Goal: Task Accomplishment & Management: Manage account settings

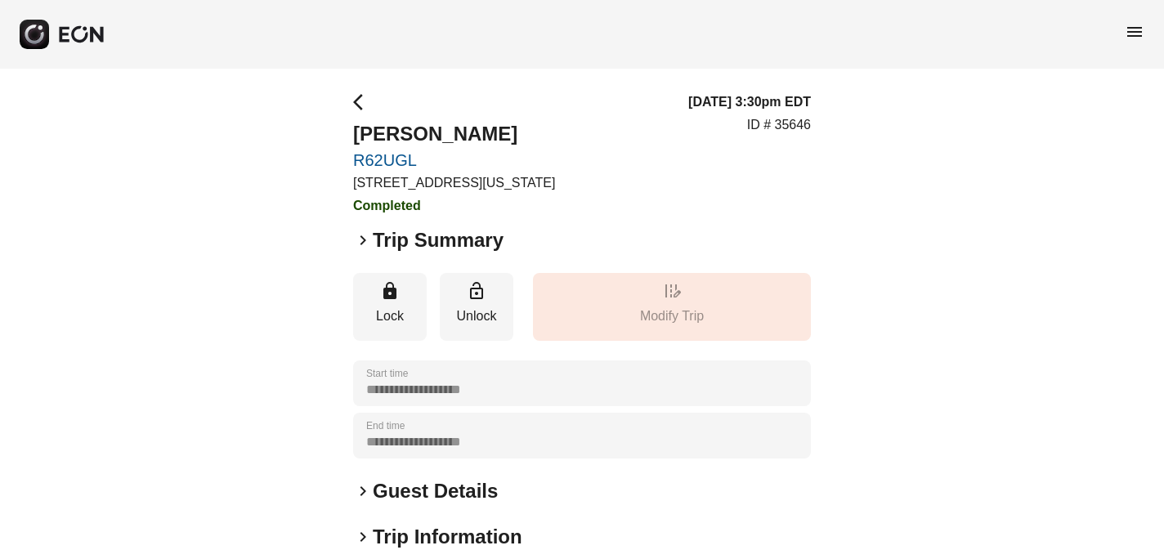
click at [1129, 28] on span "menu" at bounding box center [1134, 32] width 20 height 20
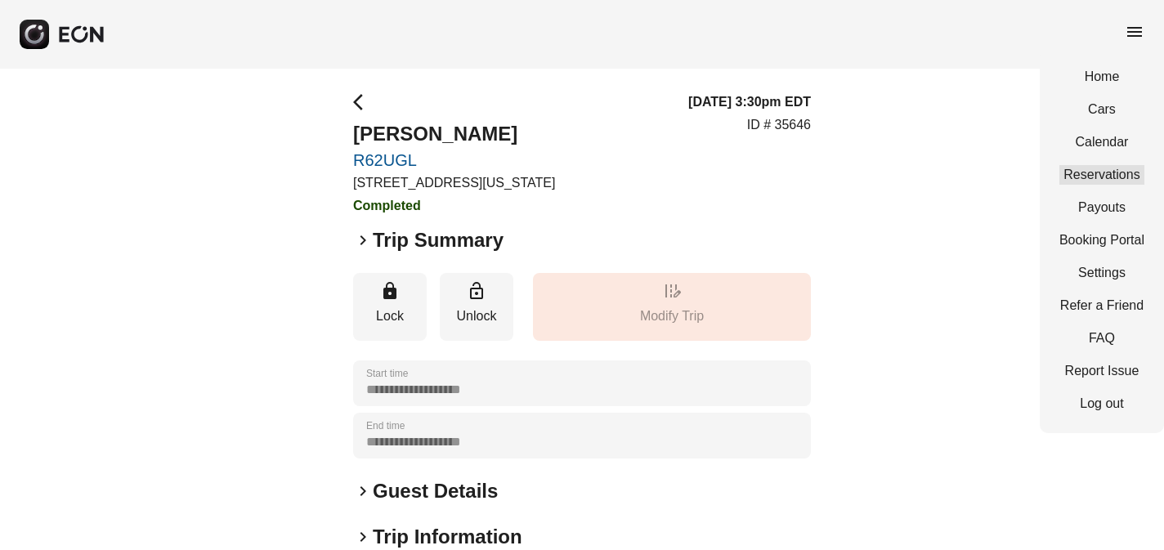
click at [1123, 168] on link "Reservations" at bounding box center [1101, 175] width 85 height 20
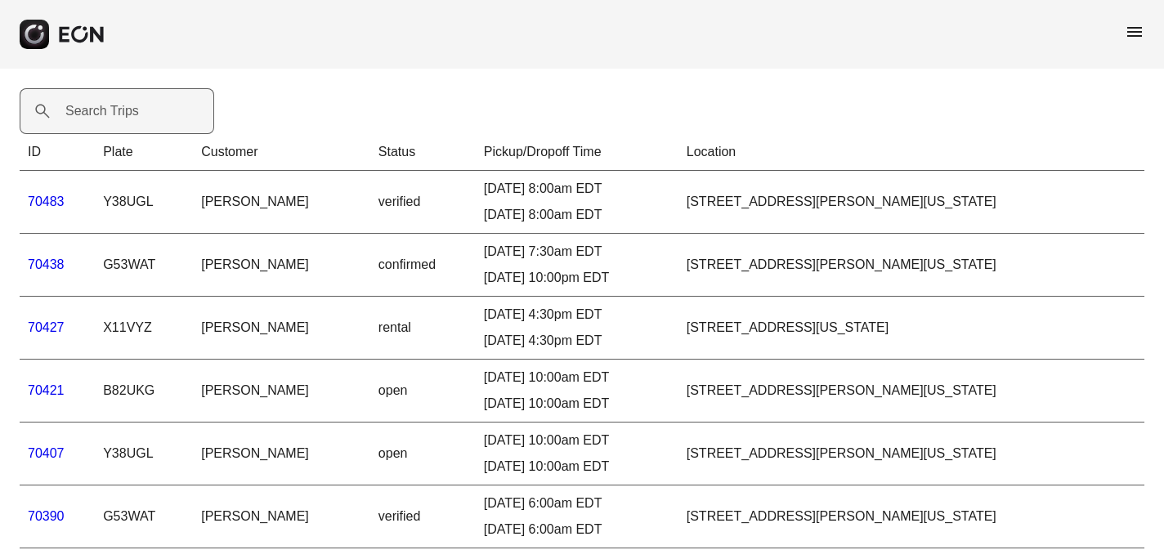
click at [97, 116] on label "Search Trips" at bounding box center [102, 111] width 74 height 20
click at [97, 116] on Trips "Search Trips" at bounding box center [117, 111] width 194 height 46
paste Trips "*****"
type Trips "*****"
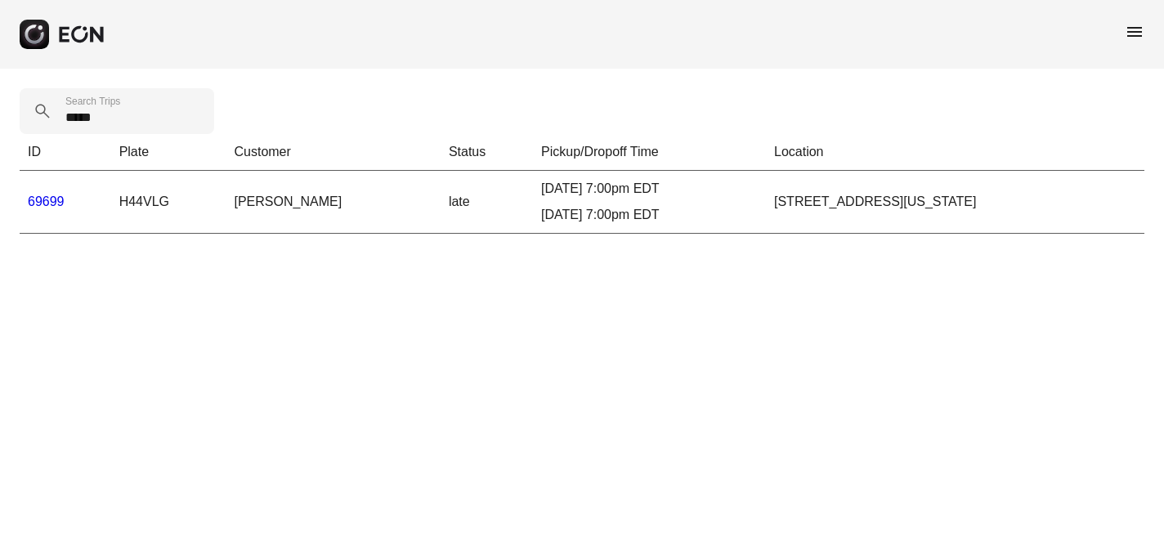
click at [49, 197] on link "69699" at bounding box center [46, 201] width 37 height 14
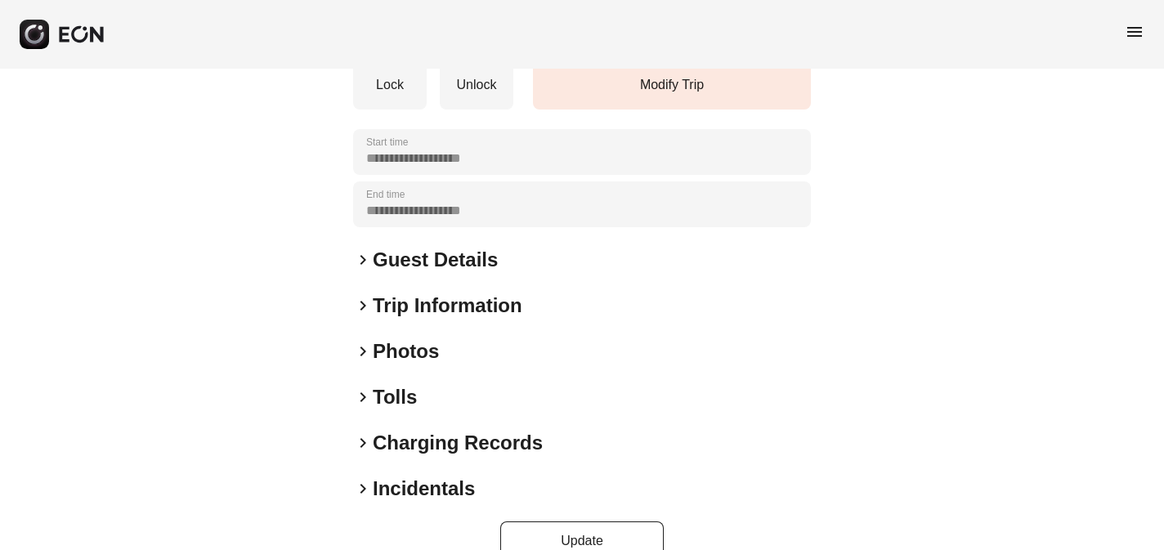
scroll to position [265, 0]
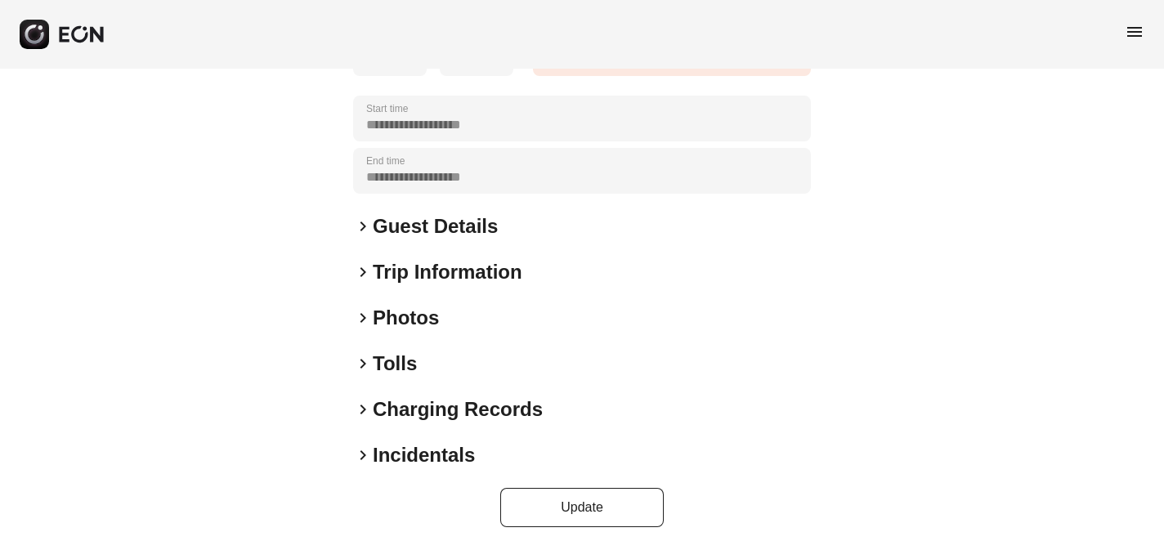
click at [361, 316] on span "keyboard_arrow_right" at bounding box center [363, 318] width 20 height 20
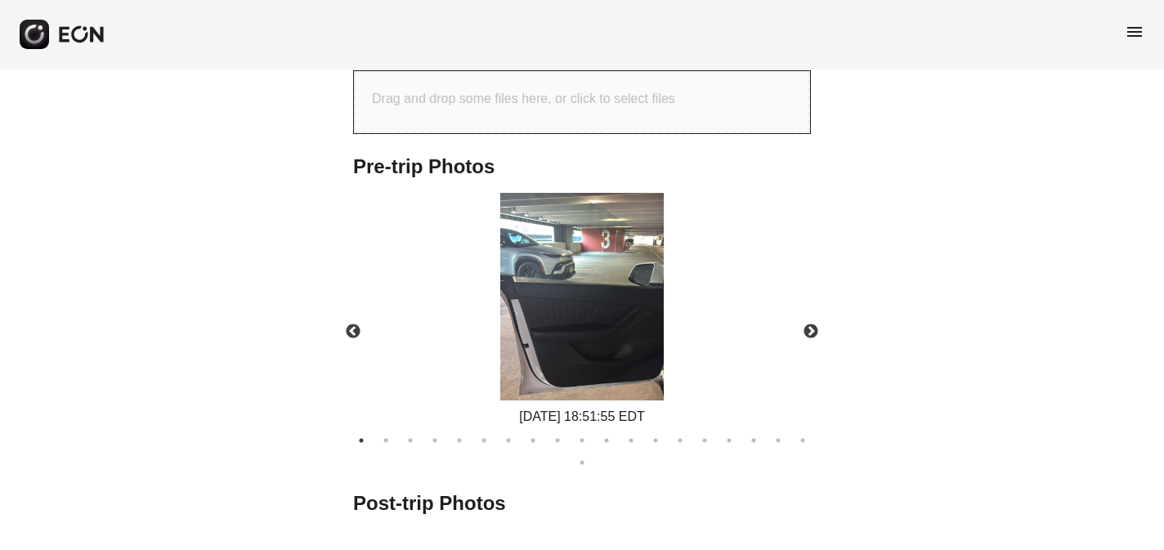
scroll to position [675, 0]
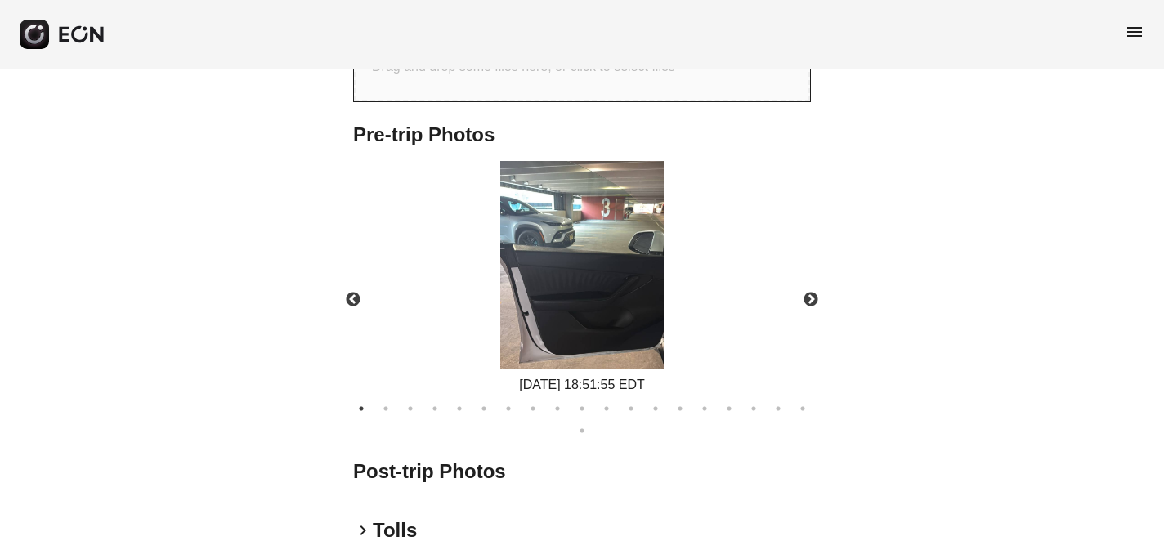
click at [575, 275] on img at bounding box center [581, 265] width 163 height 208
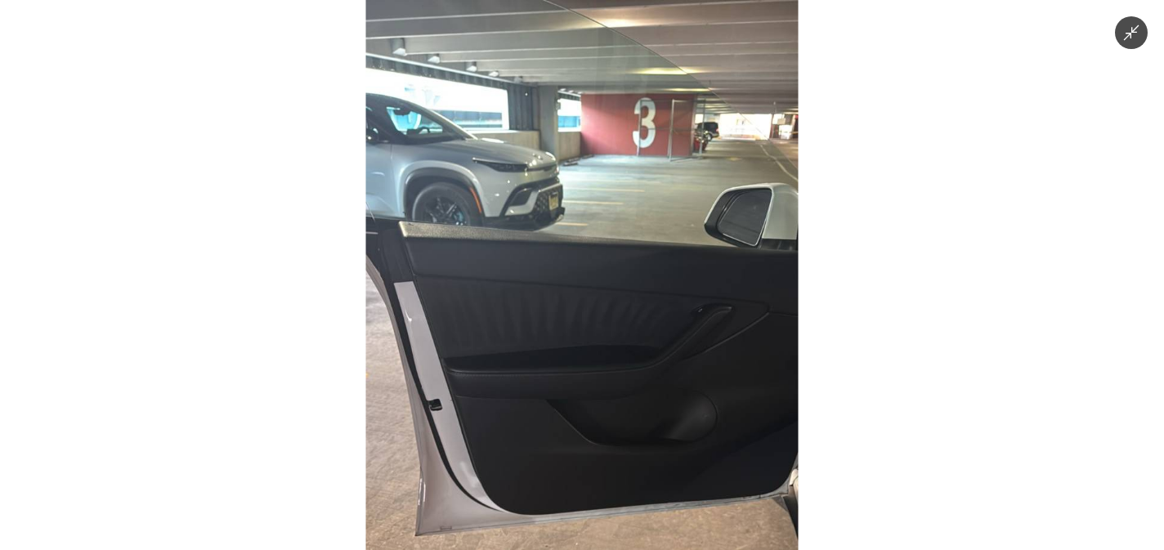
click at [1127, 38] on icon "Minimize image" at bounding box center [1131, 33] width 18 height 18
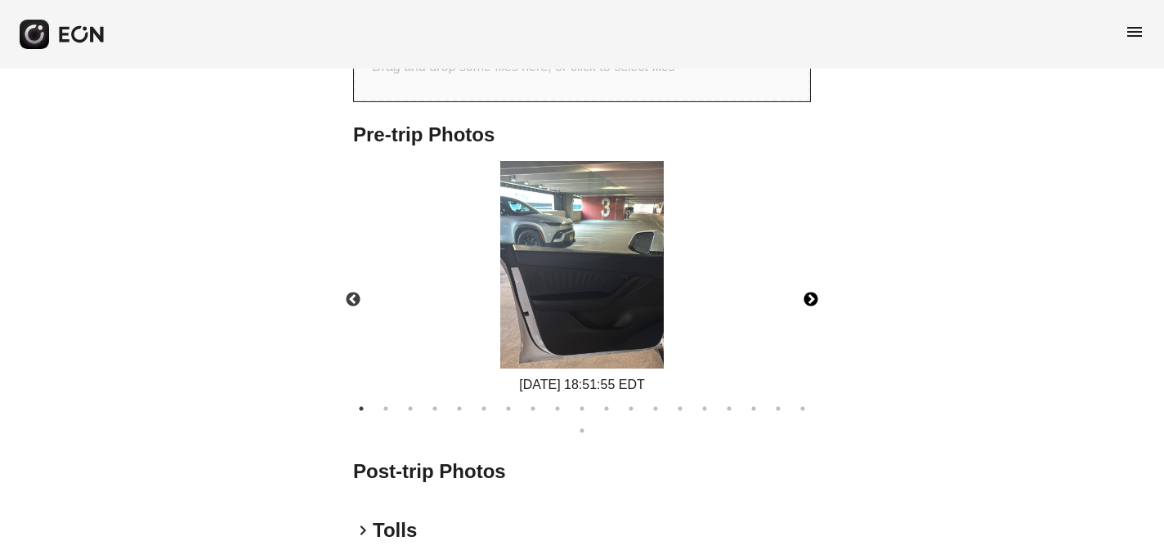
click at [810, 297] on button "Next" at bounding box center [810, 299] width 57 height 57
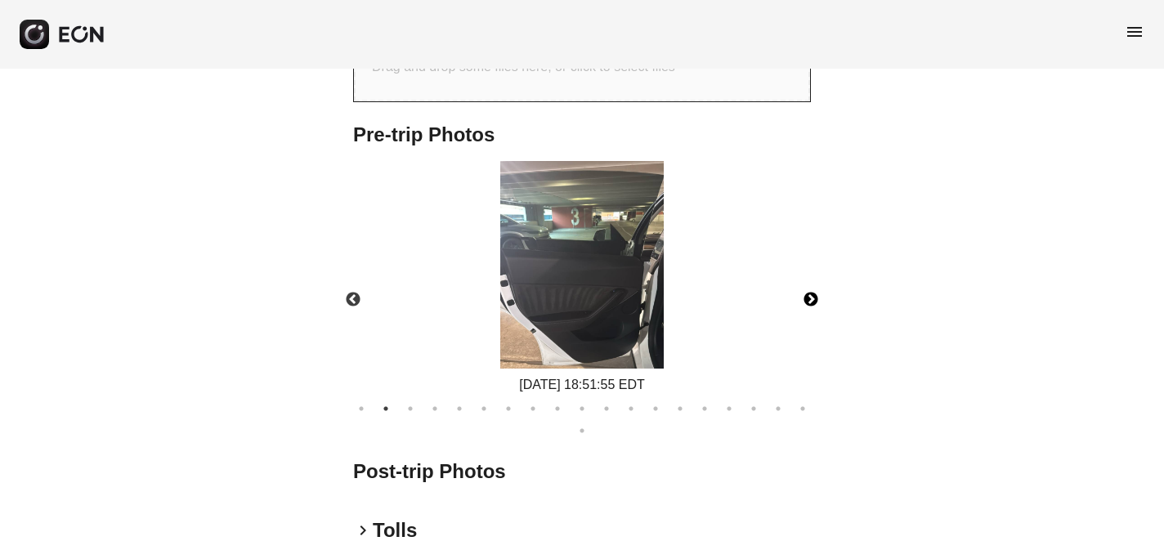
click at [810, 298] on button "Next" at bounding box center [810, 299] width 57 height 57
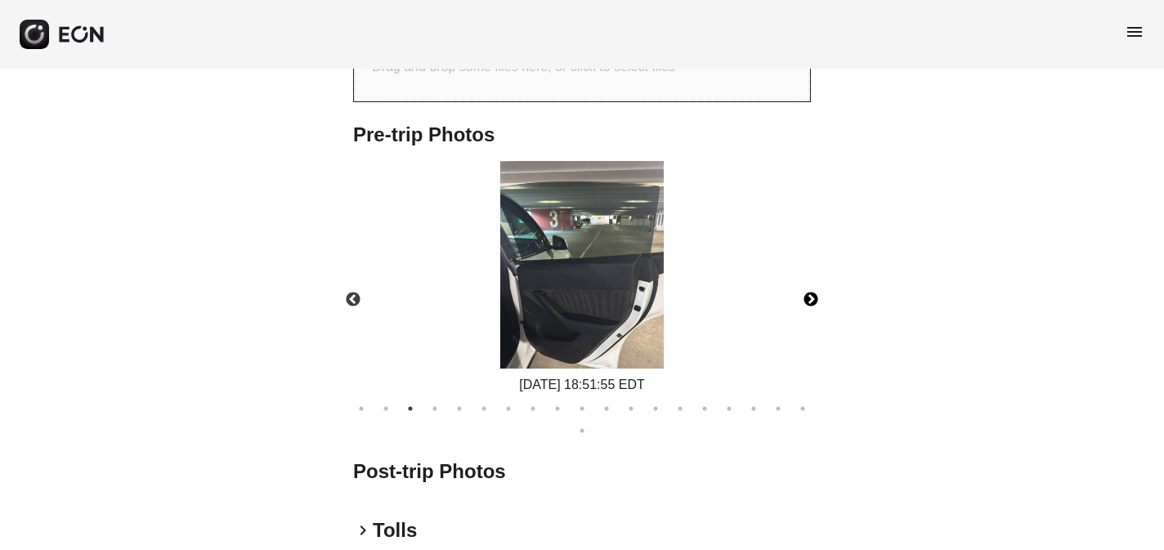
click at [810, 298] on button "Next" at bounding box center [810, 299] width 57 height 57
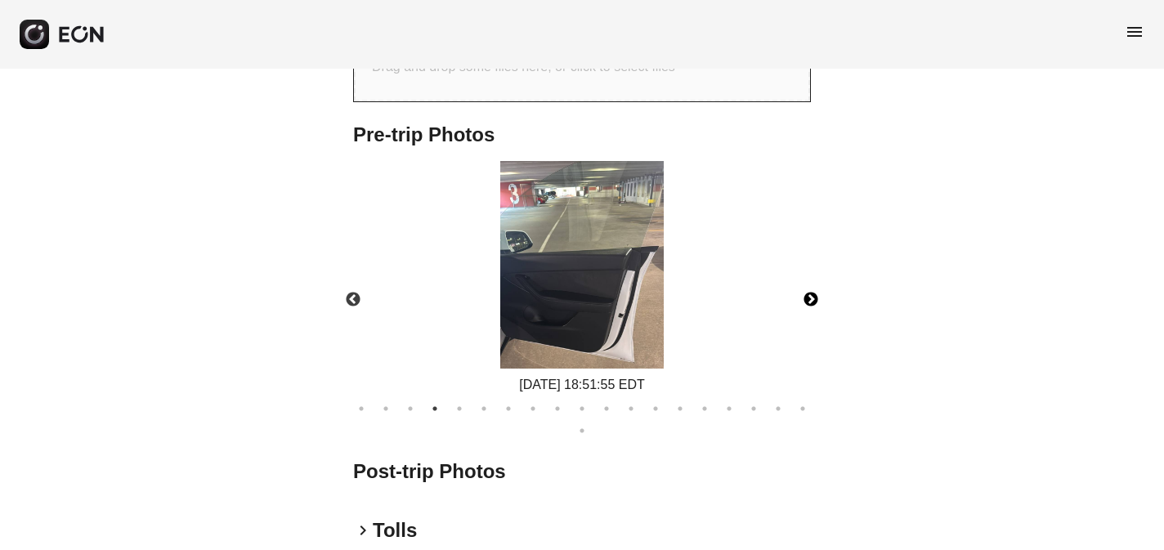
click at [810, 298] on button "Next" at bounding box center [810, 299] width 57 height 57
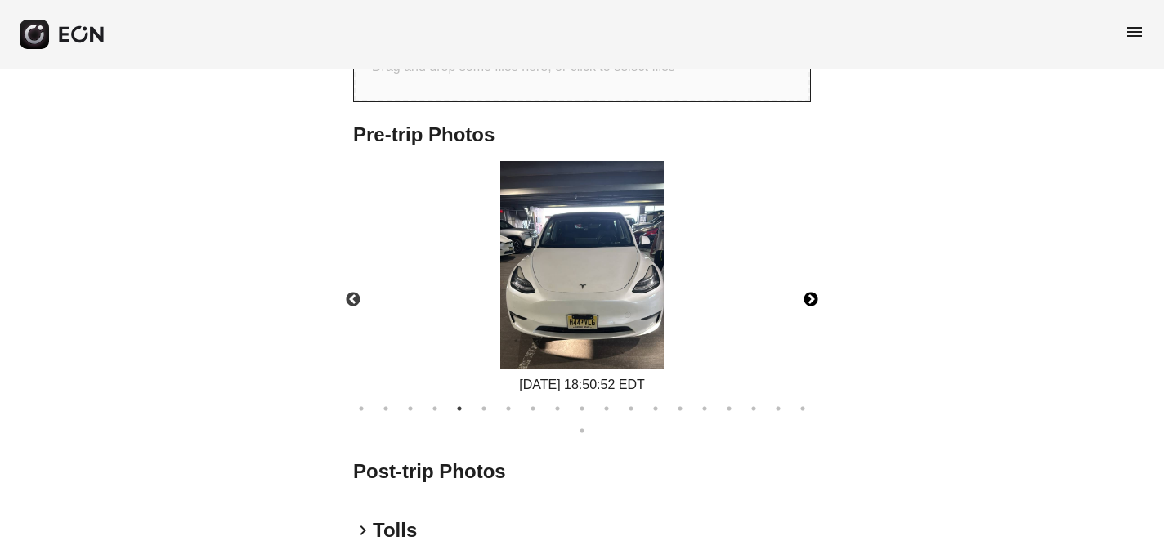
click at [810, 298] on button "Next" at bounding box center [810, 299] width 57 height 57
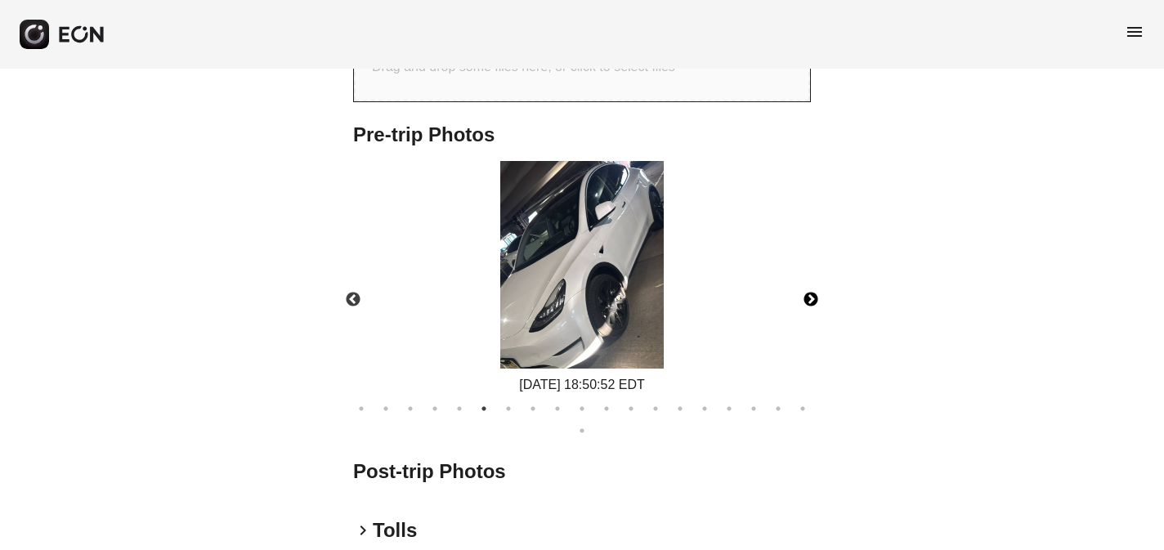
click at [607, 303] on img at bounding box center [581, 265] width 163 height 208
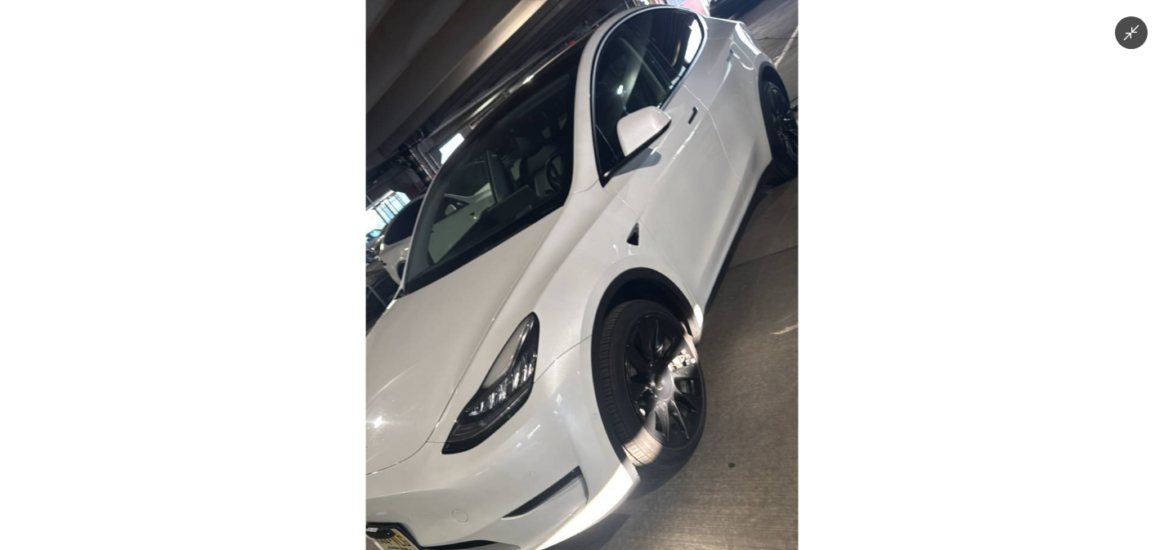
click at [1128, 37] on icon "Minimize image" at bounding box center [1131, 33] width 18 height 18
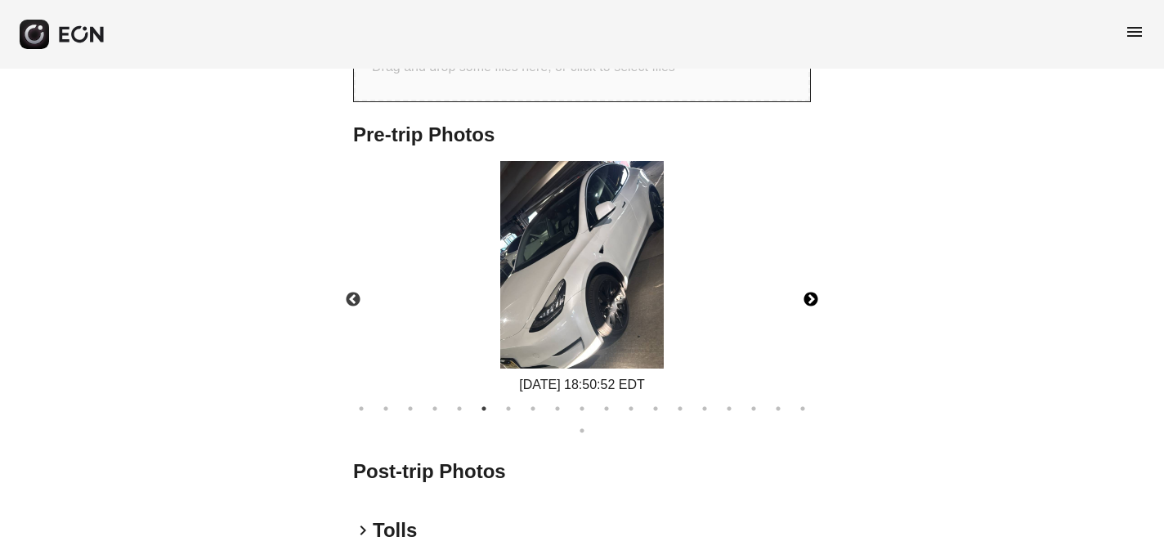
click at [810, 295] on button "Next" at bounding box center [810, 299] width 57 height 57
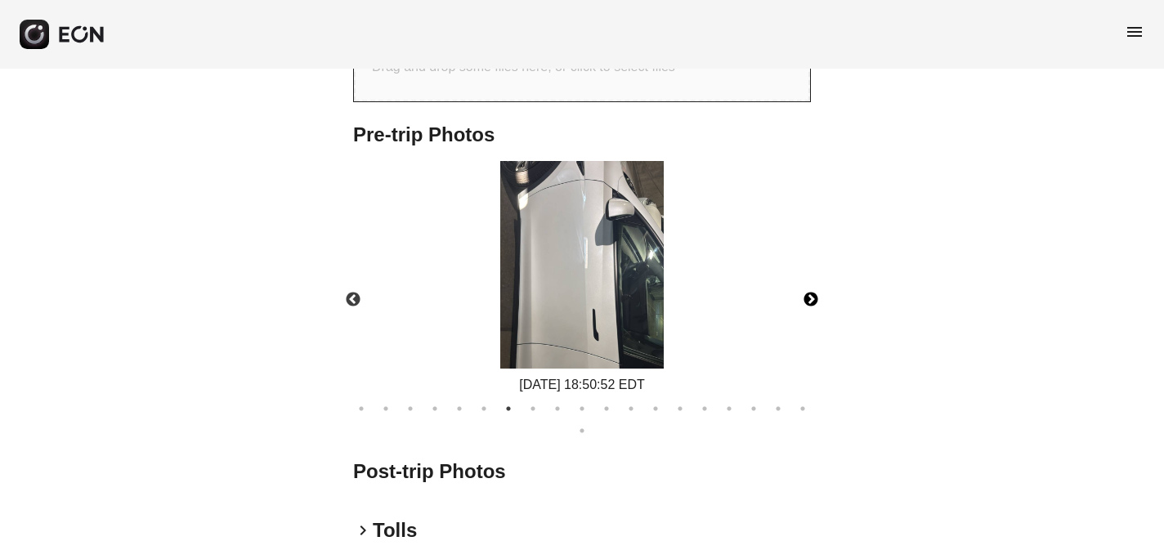
click at [810, 295] on button "Next" at bounding box center [810, 299] width 57 height 57
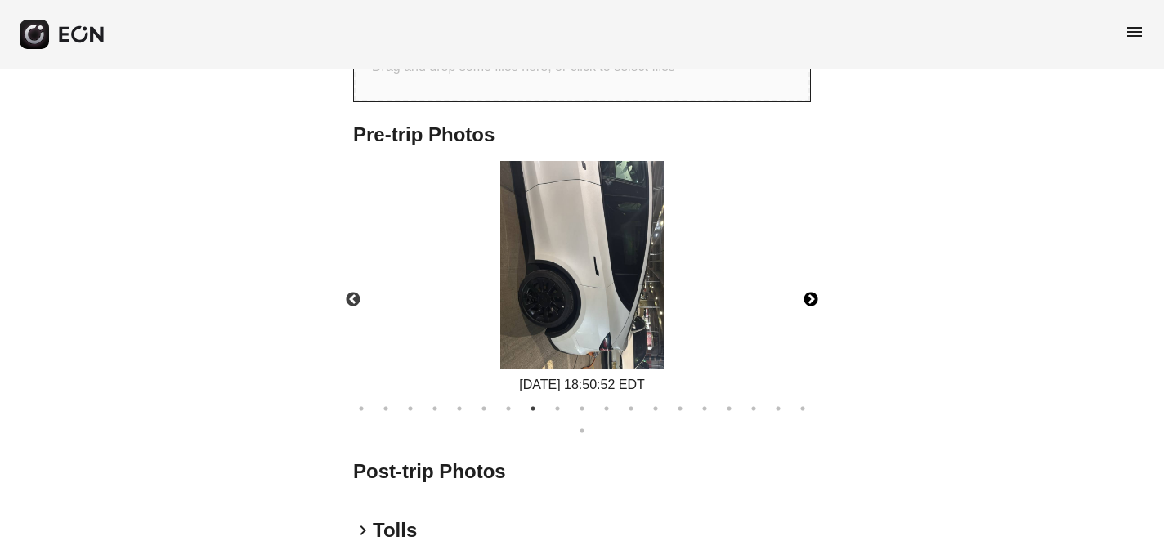
click at [553, 313] on img at bounding box center [581, 265] width 163 height 208
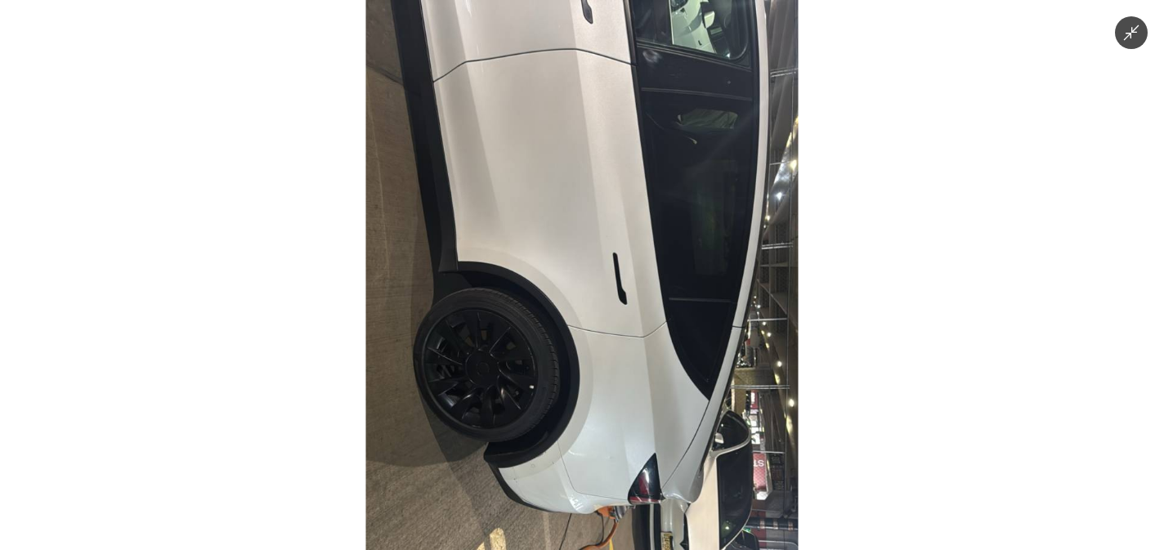
click at [553, 313] on img at bounding box center [581, 275] width 432 height 550
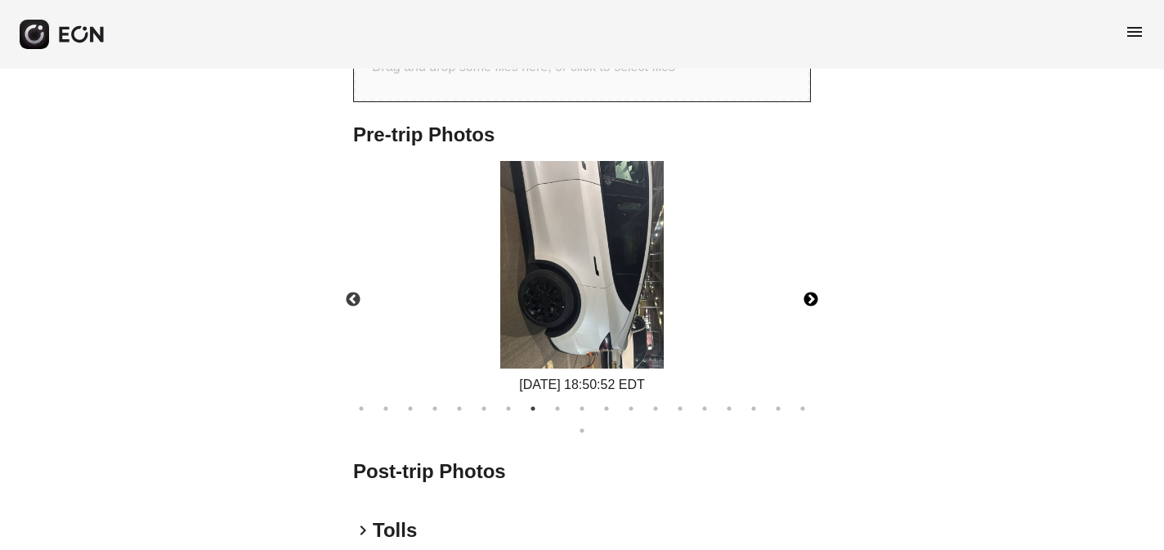
click at [813, 297] on button "Next" at bounding box center [810, 299] width 57 height 57
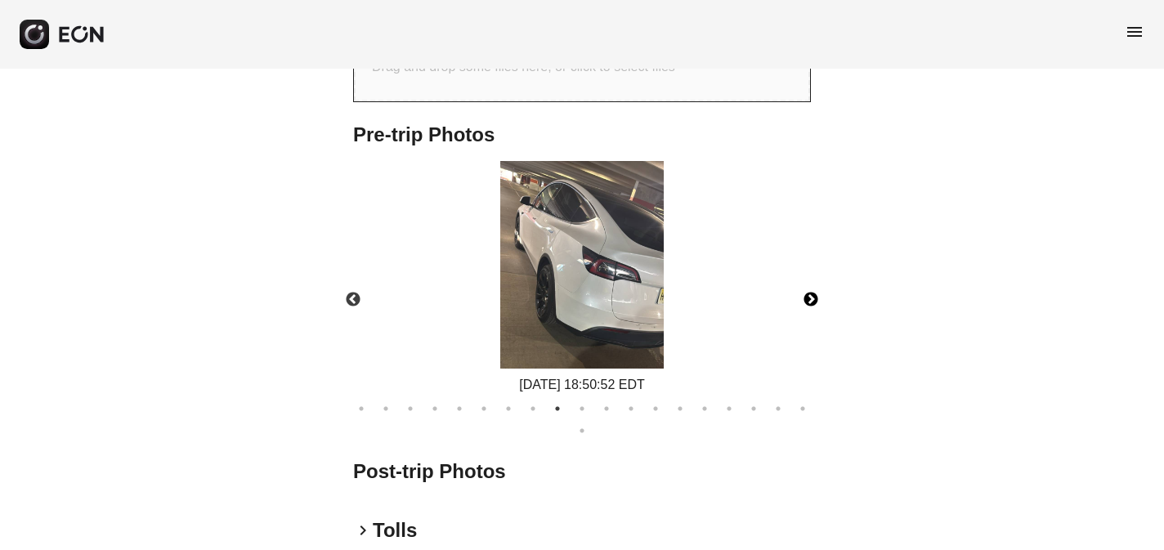
click at [552, 297] on img at bounding box center [581, 265] width 163 height 208
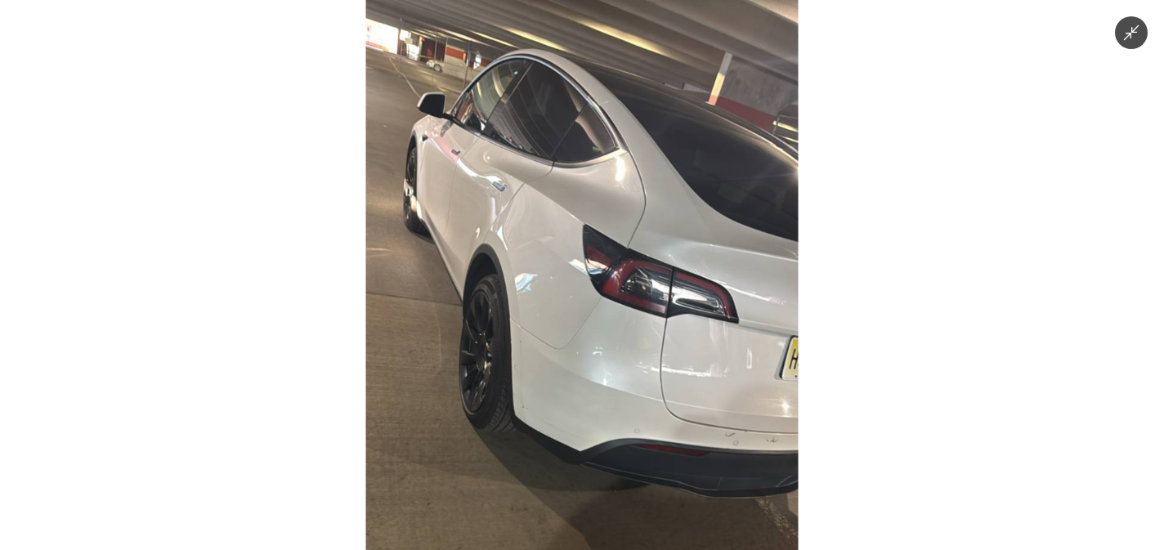
click at [552, 297] on img at bounding box center [581, 275] width 432 height 550
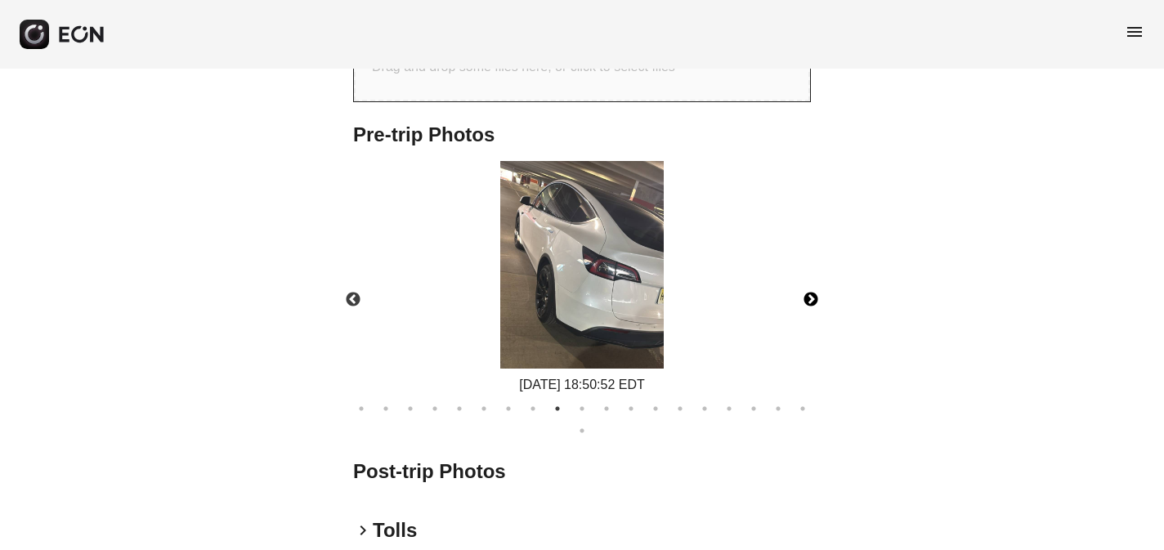
click at [806, 298] on button "Next" at bounding box center [810, 299] width 57 height 57
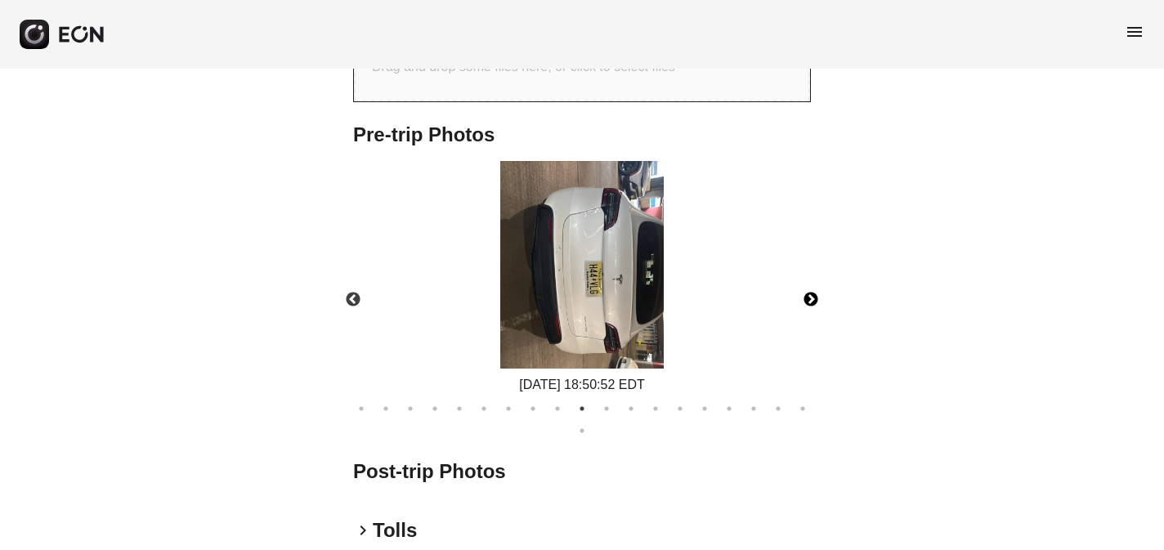
click at [806, 298] on button "Next" at bounding box center [810, 299] width 57 height 57
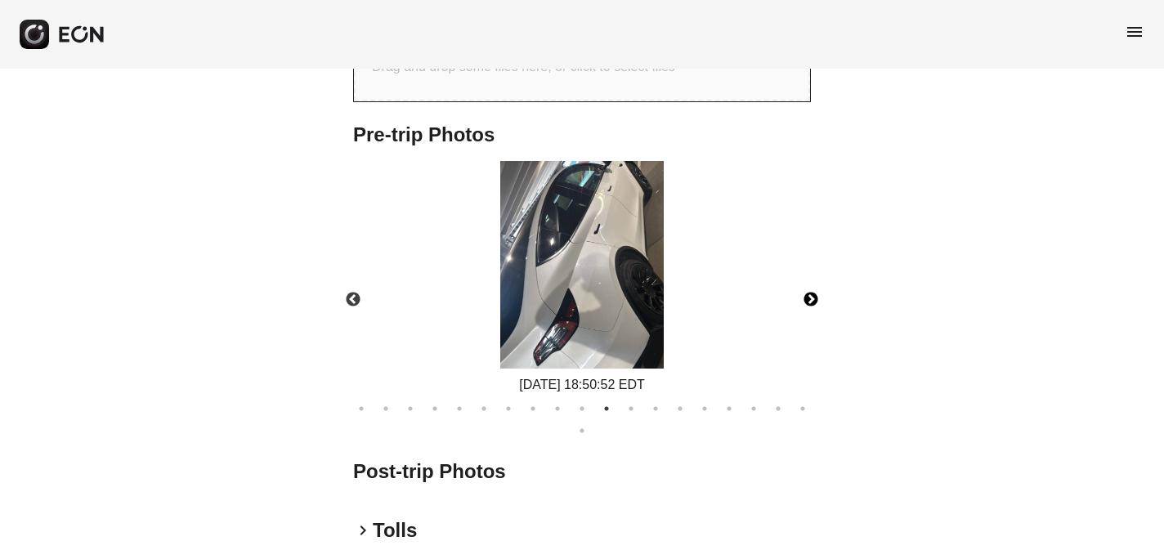
click at [650, 293] on img at bounding box center [581, 265] width 163 height 208
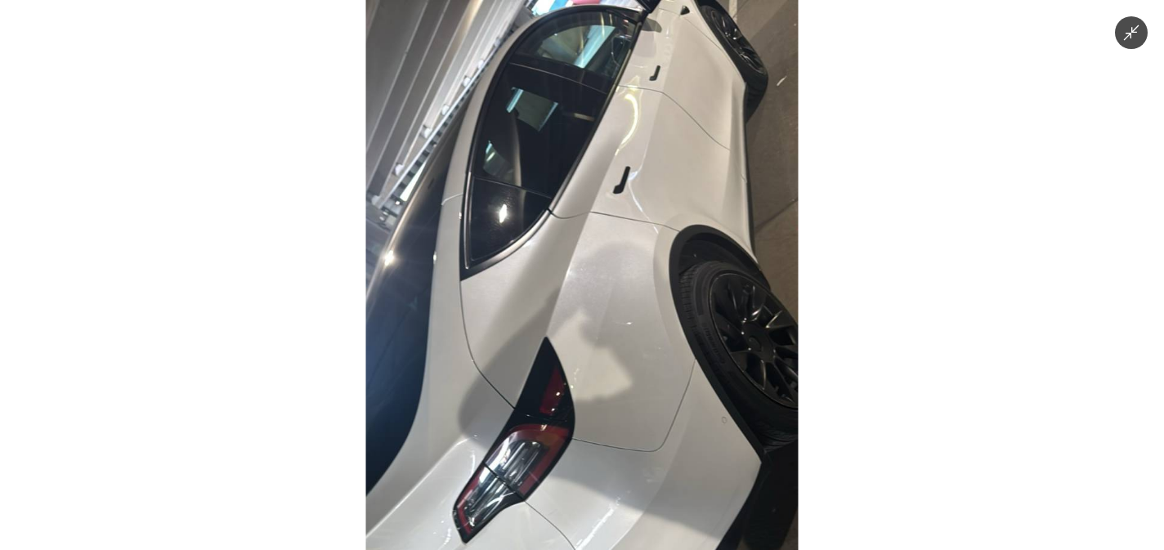
click at [667, 462] on img at bounding box center [581, 275] width 432 height 550
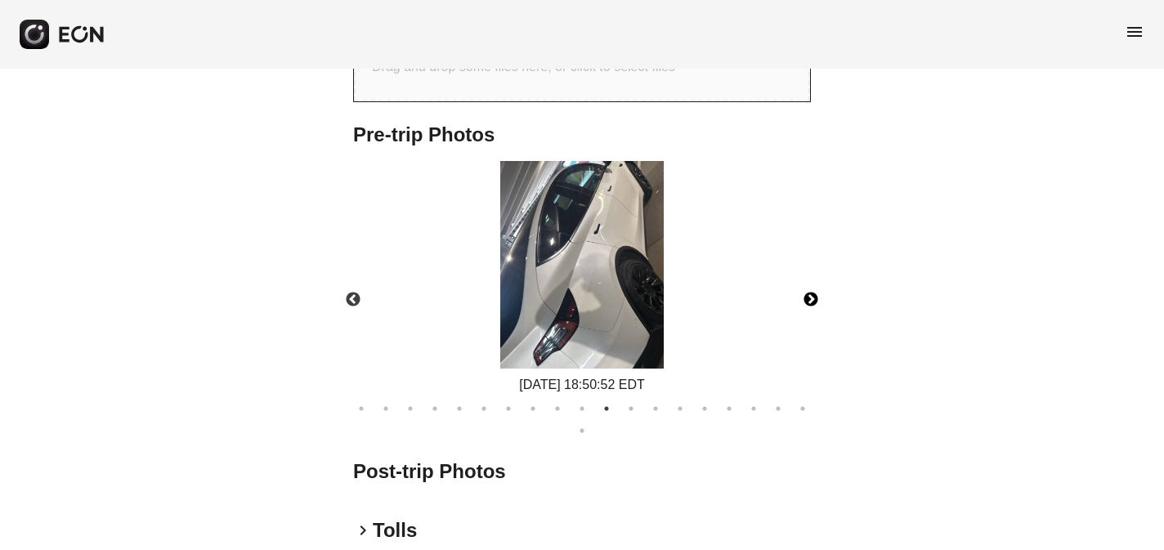
click at [812, 301] on button "Next" at bounding box center [810, 299] width 57 height 57
click at [647, 300] on img at bounding box center [581, 265] width 163 height 208
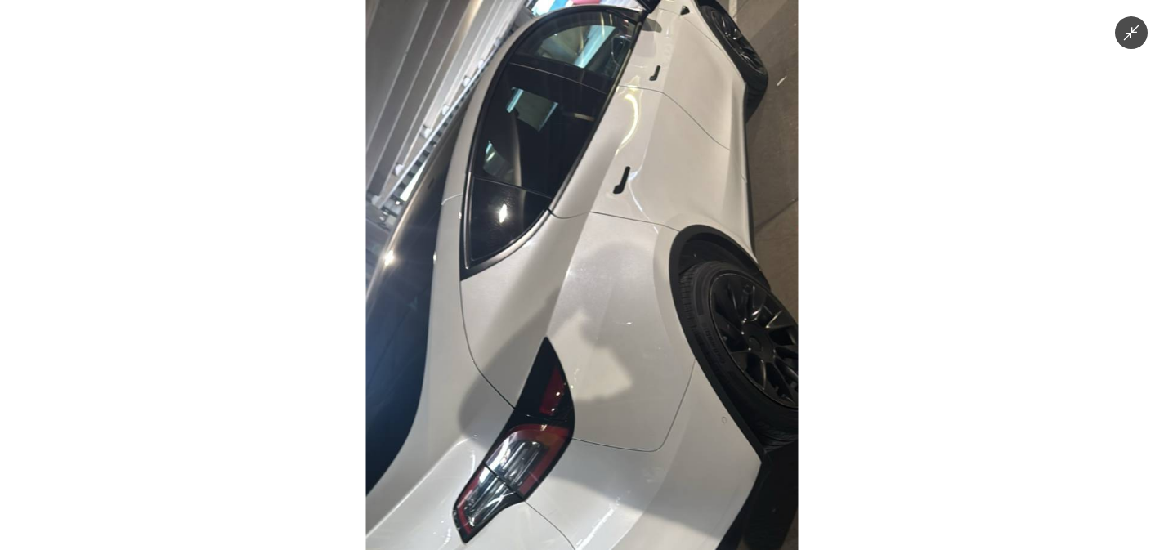
click at [647, 300] on img at bounding box center [581, 275] width 432 height 550
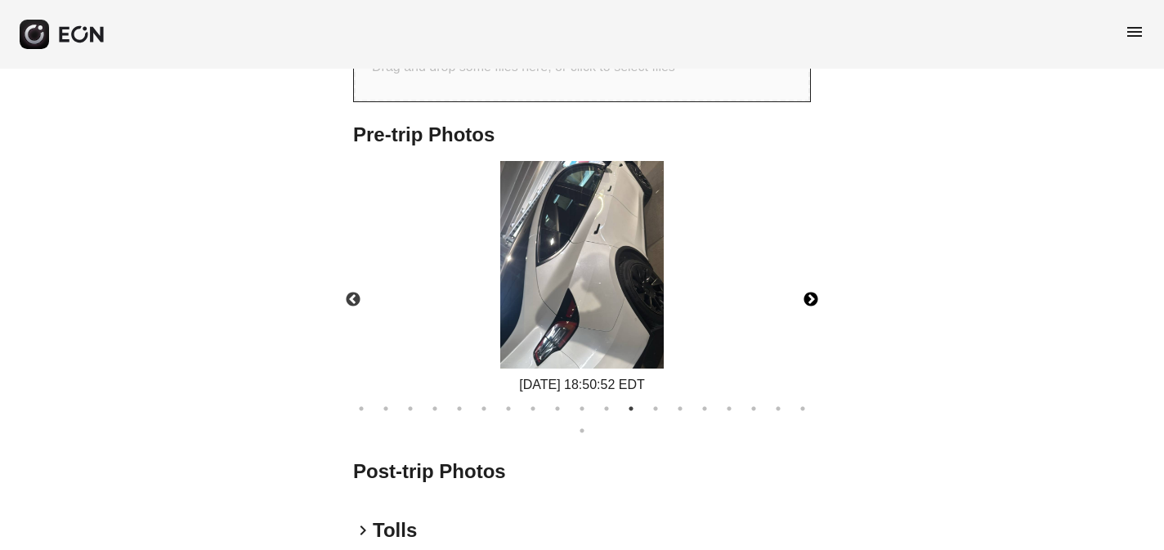
click at [810, 293] on button "Next" at bounding box center [810, 299] width 57 height 57
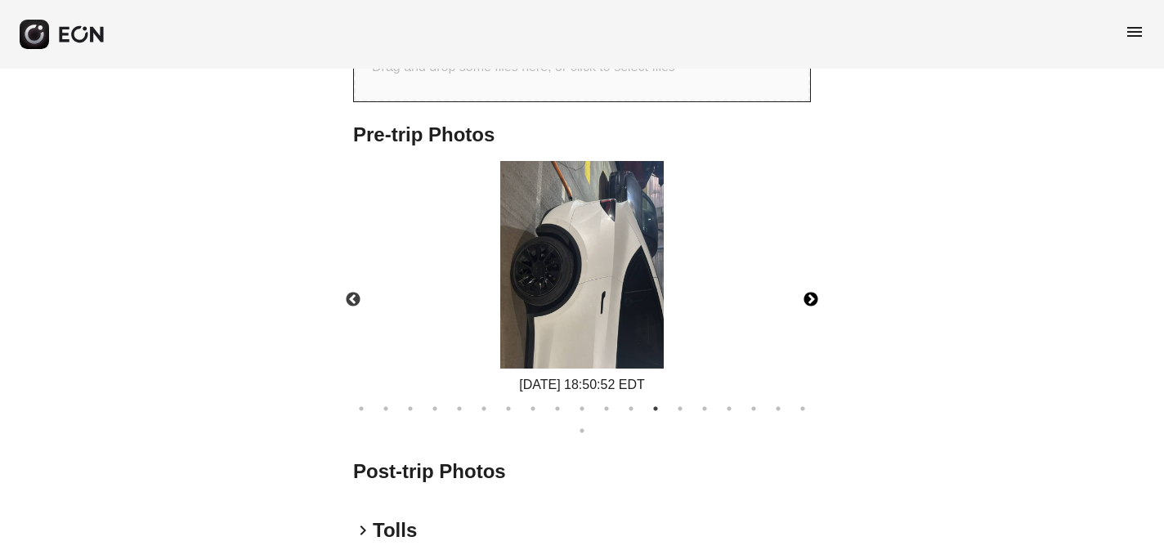
click at [531, 284] on img at bounding box center [581, 265] width 163 height 208
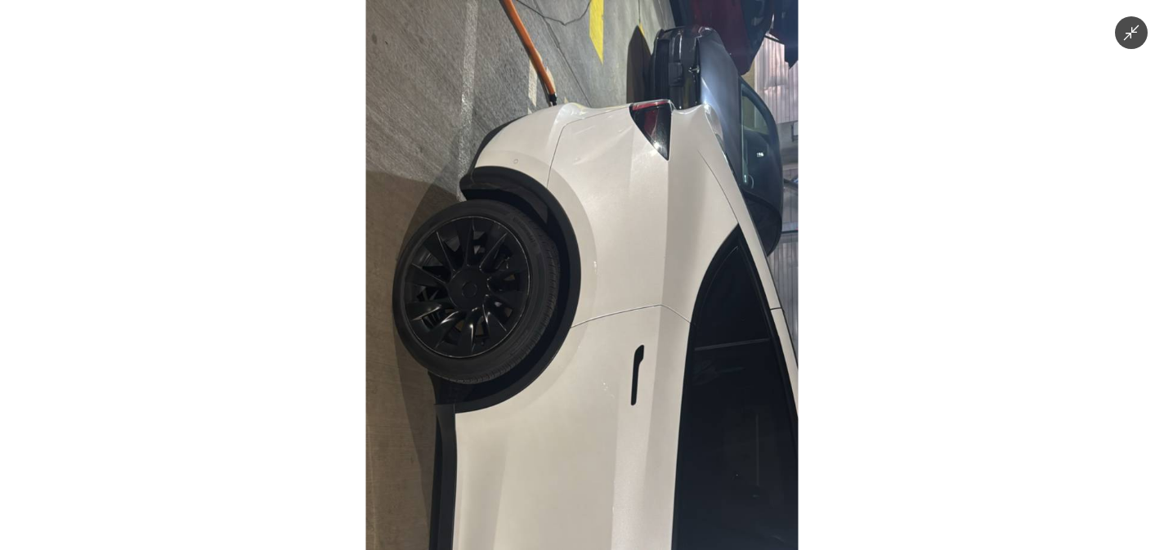
click at [489, 279] on img at bounding box center [581, 275] width 432 height 550
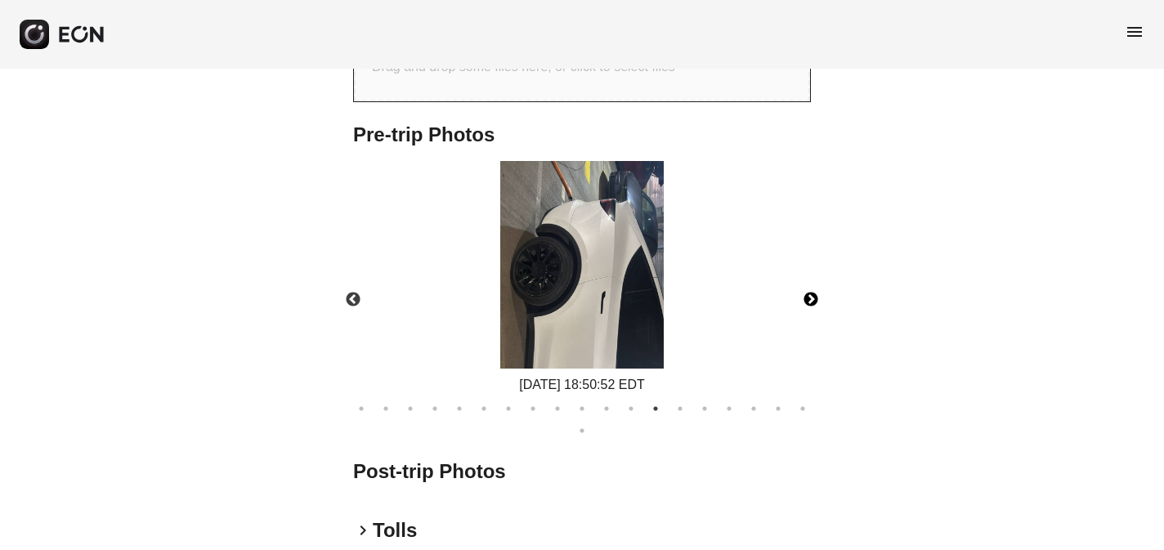
click at [539, 275] on img at bounding box center [581, 265] width 163 height 208
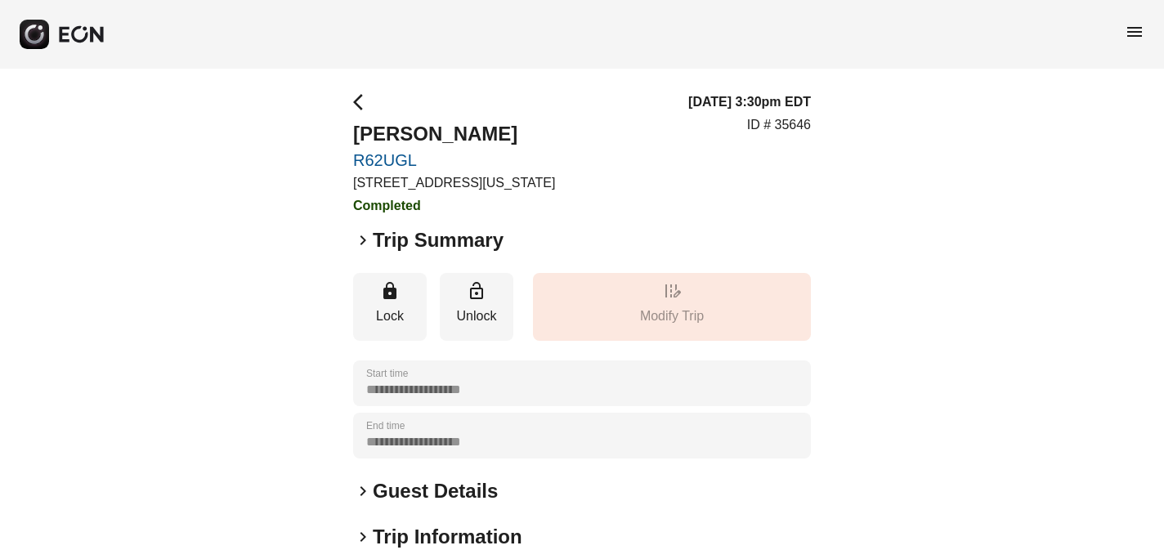
click at [1131, 32] on span "menu" at bounding box center [1134, 32] width 20 height 20
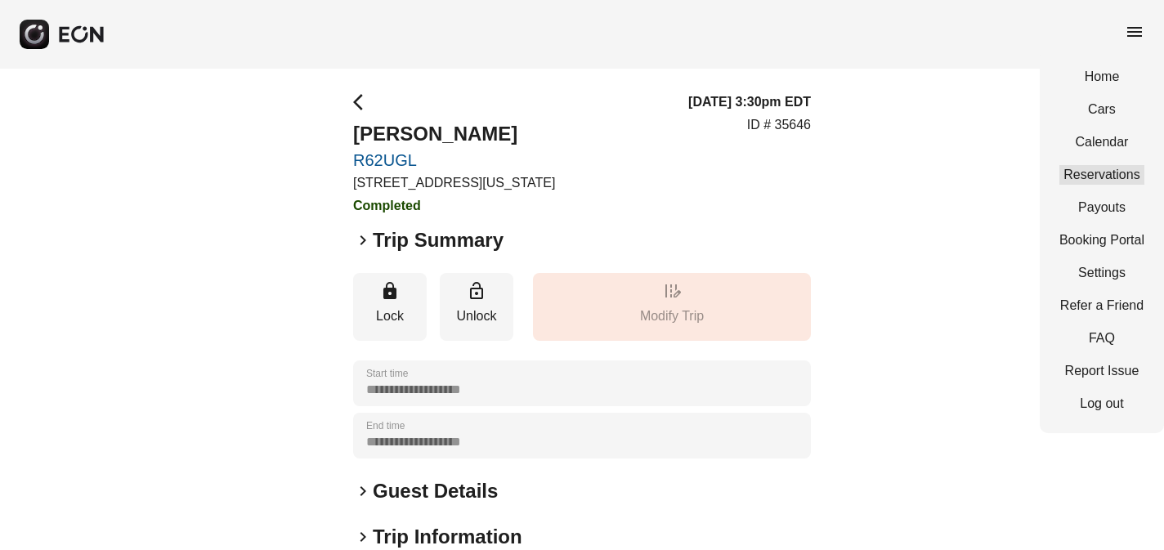
click at [1119, 176] on link "Reservations" at bounding box center [1101, 175] width 85 height 20
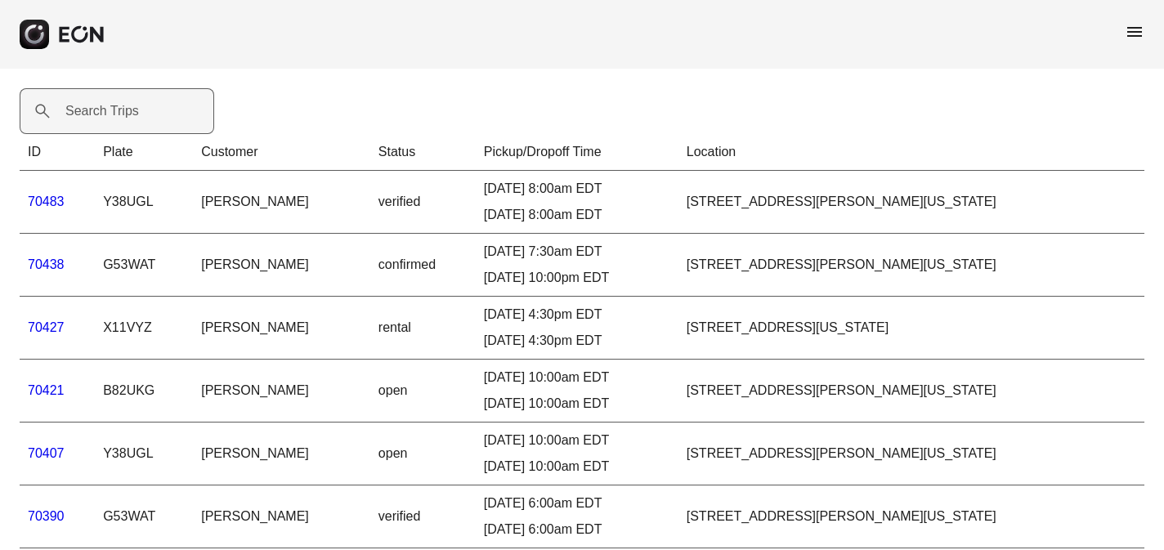
click at [95, 115] on label "Search Trips" at bounding box center [102, 111] width 74 height 20
click at [95, 115] on Trips "Search Trips" at bounding box center [117, 111] width 194 height 46
paste Trips "*****"
type Trips "*****"
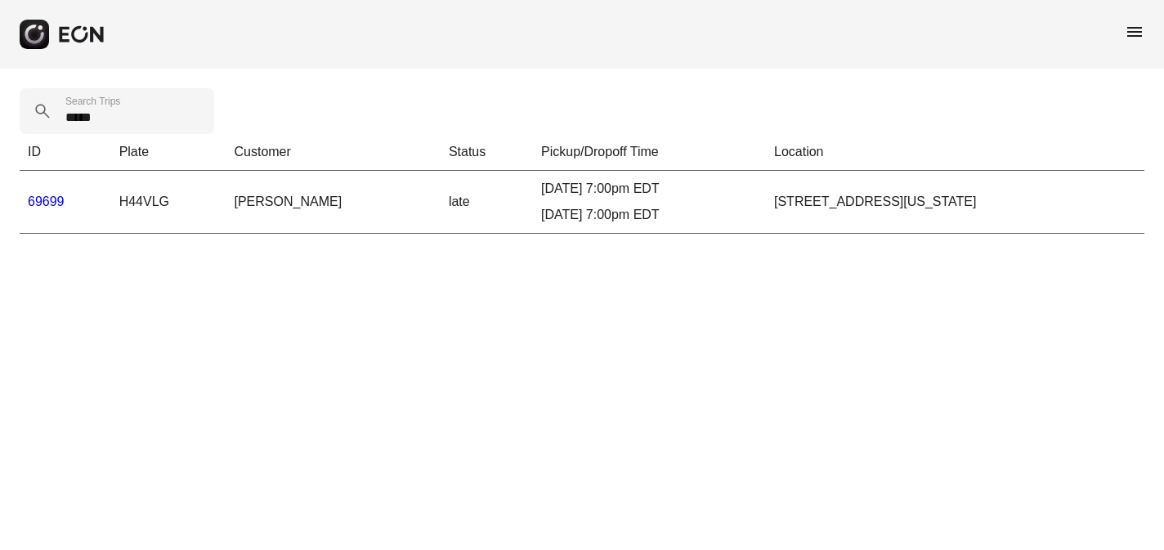
click at [55, 204] on link "69699" at bounding box center [46, 201] width 37 height 14
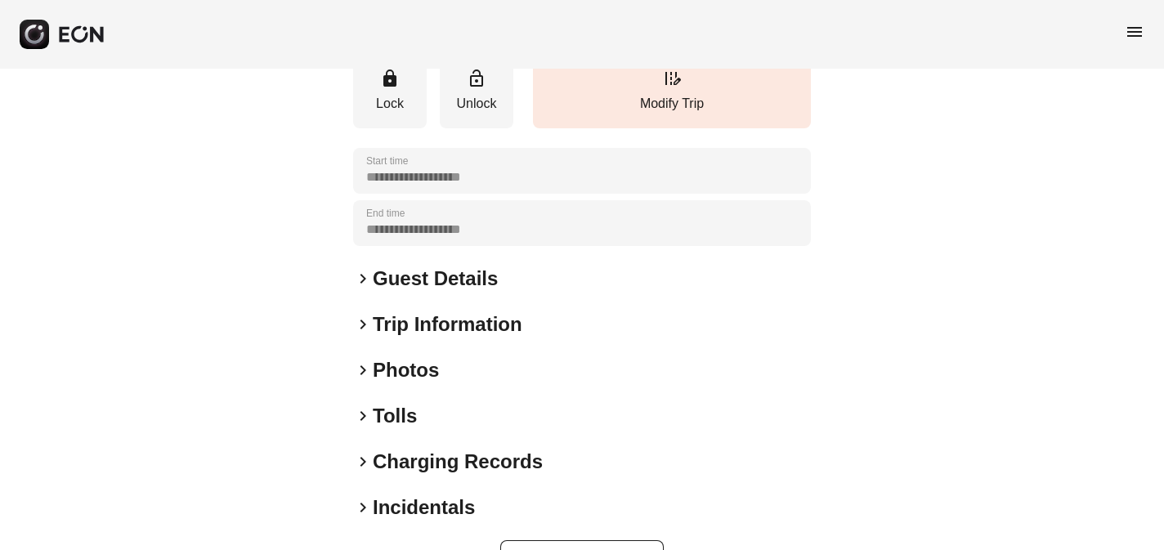
scroll to position [265, 0]
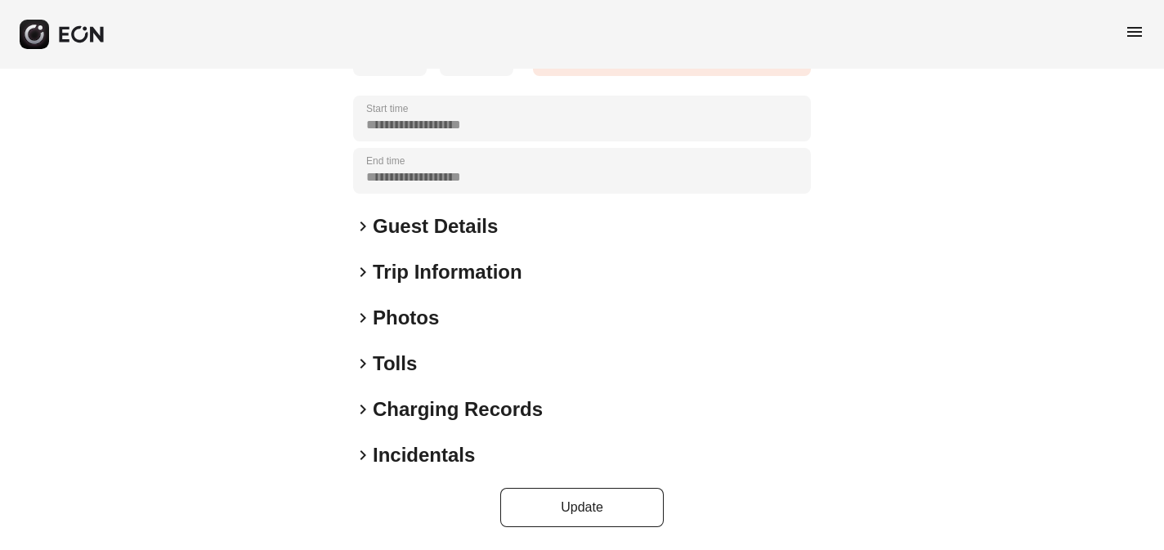
click at [364, 316] on span "keyboard_arrow_right" at bounding box center [363, 318] width 20 height 20
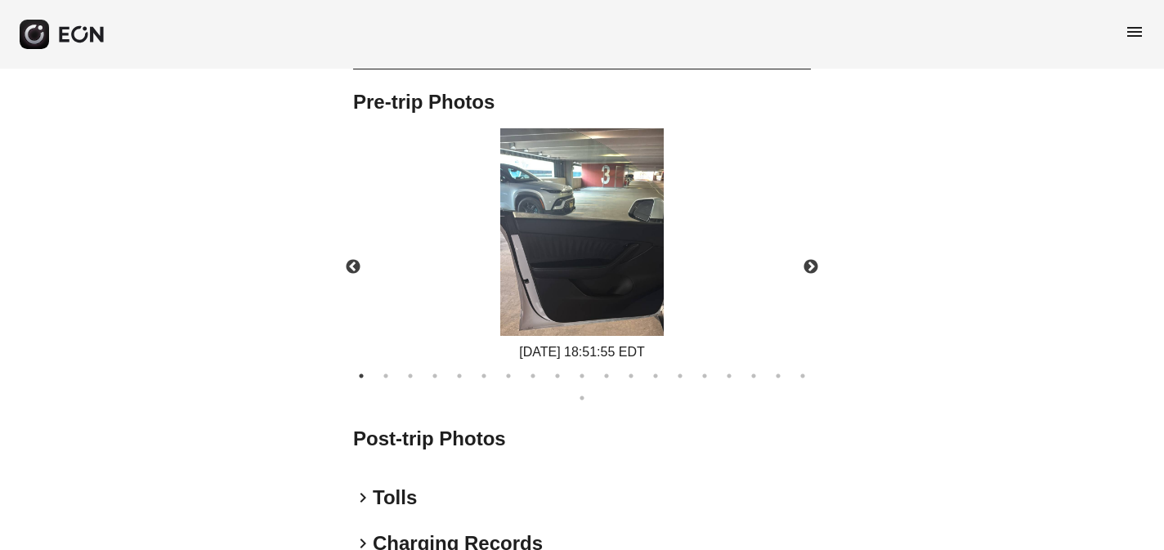
scroll to position [708, 0]
click at [813, 263] on button "Next" at bounding box center [810, 266] width 57 height 57
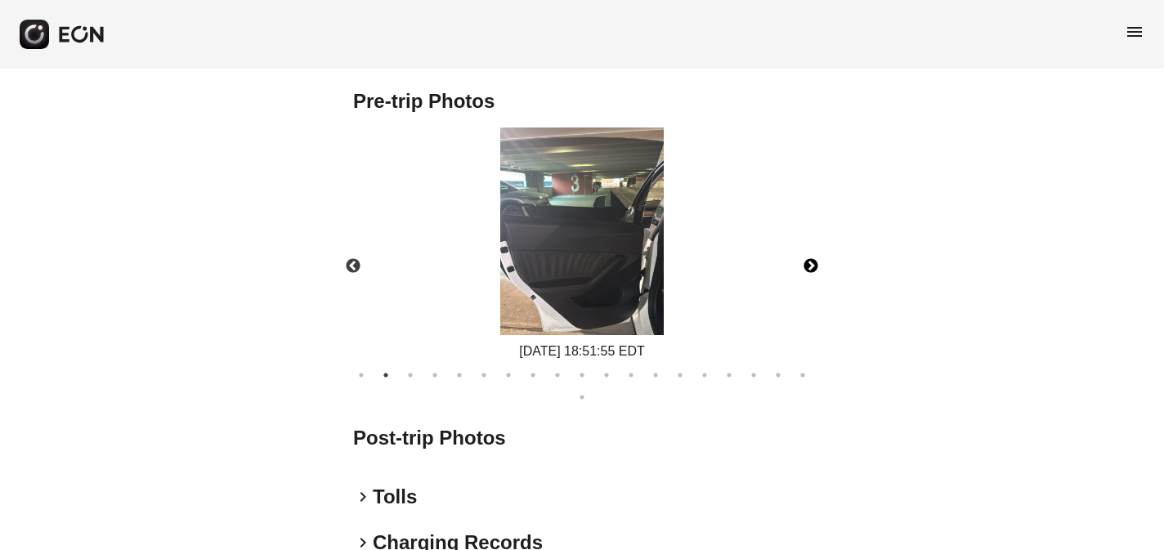
click at [813, 263] on button "Next" at bounding box center [810, 266] width 57 height 57
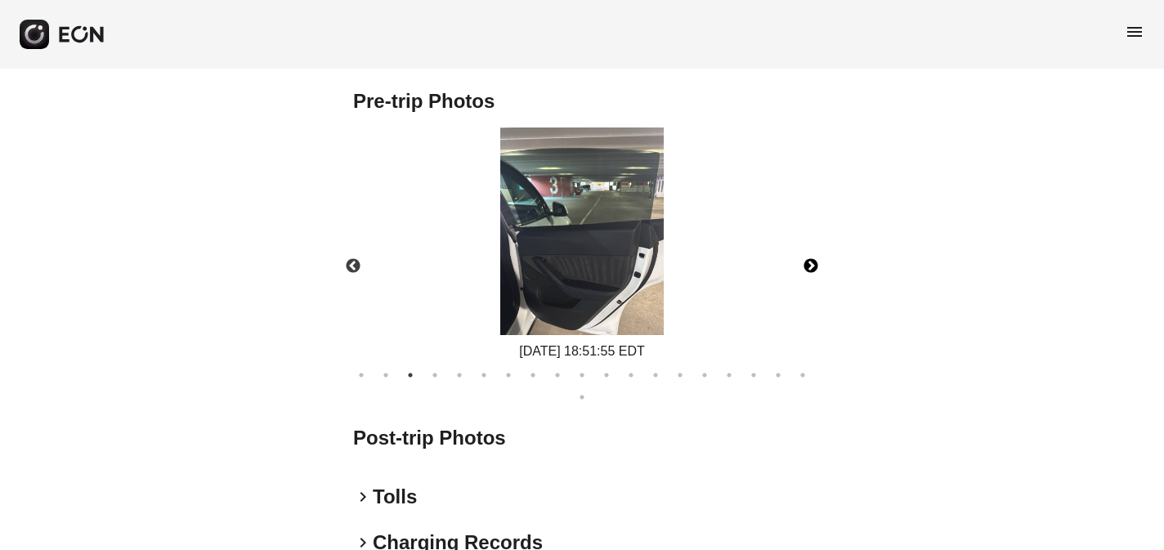
click at [813, 263] on button "Next" at bounding box center [810, 266] width 57 height 57
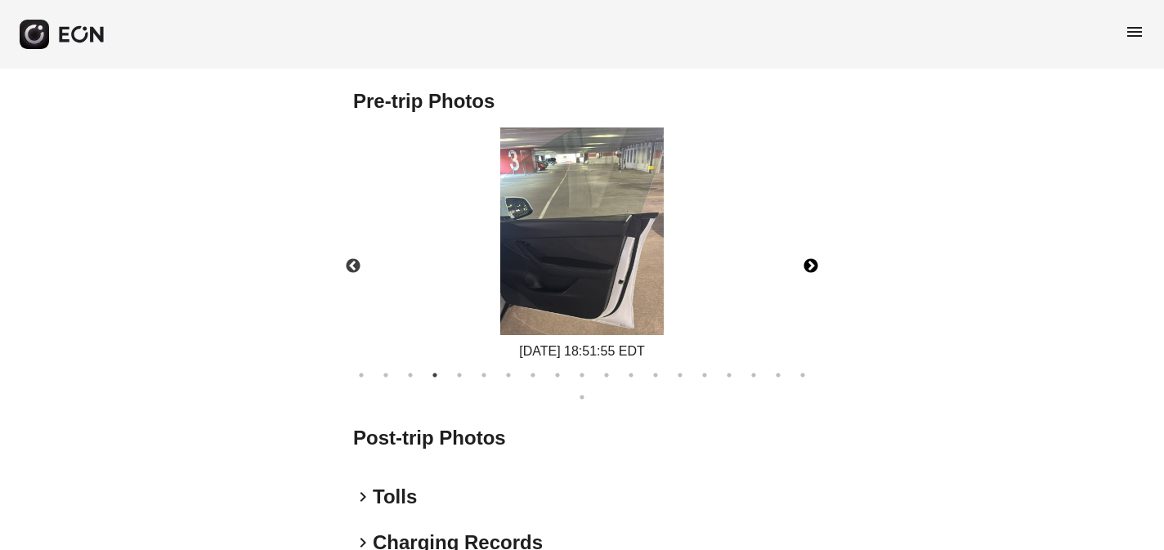
click at [813, 263] on button "Next" at bounding box center [810, 266] width 57 height 57
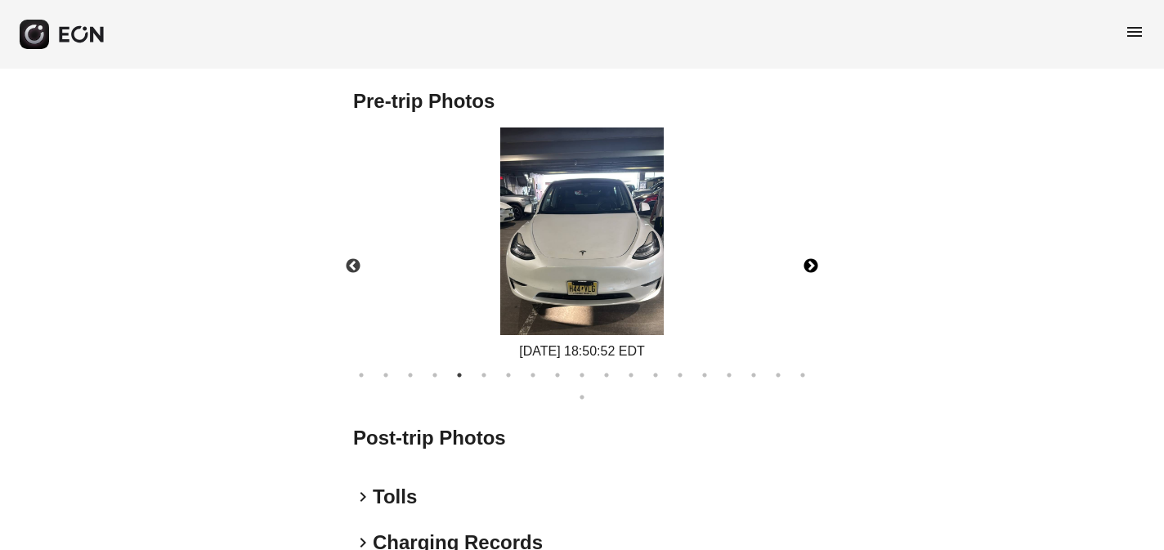
click at [813, 263] on button "Next" at bounding box center [810, 266] width 57 height 57
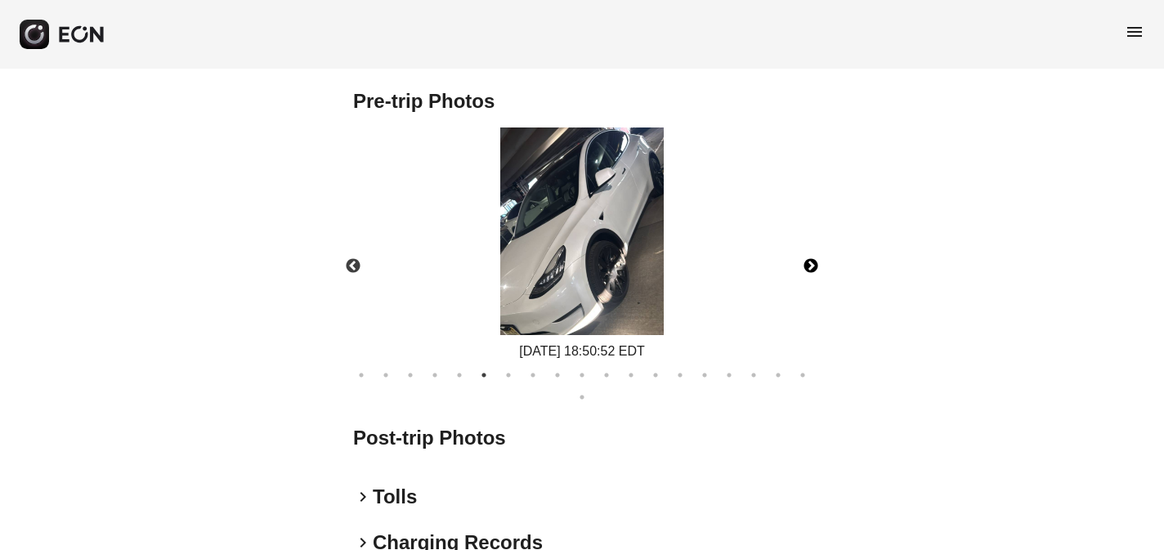
click at [813, 263] on button "Next" at bounding box center [810, 266] width 57 height 57
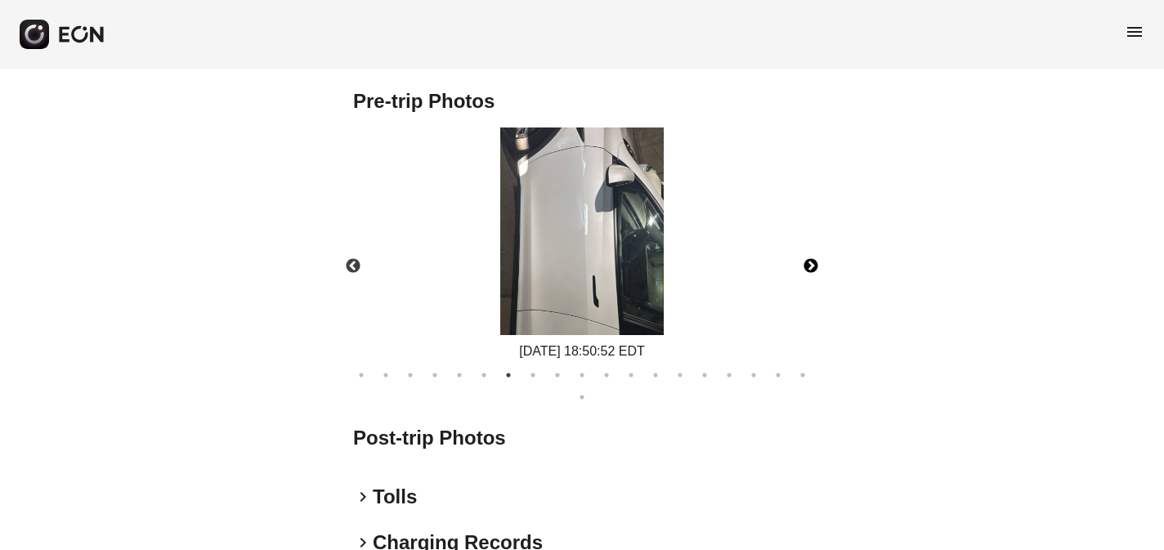
click at [813, 263] on button "Next" at bounding box center [810, 266] width 57 height 57
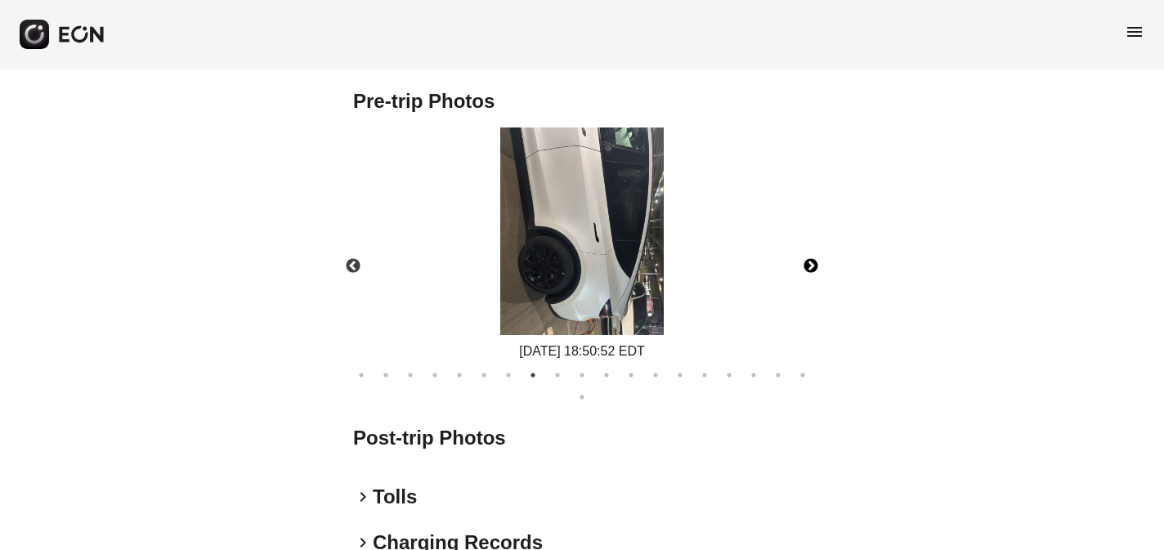
click at [813, 264] on button "Next" at bounding box center [810, 266] width 57 height 57
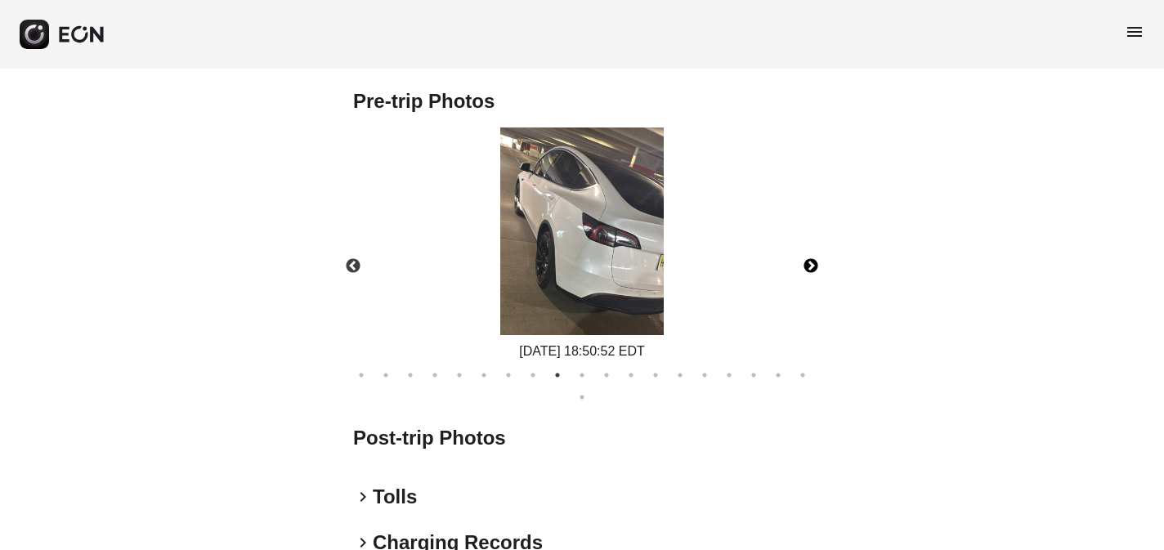
click at [813, 264] on button "Next" at bounding box center [810, 266] width 57 height 57
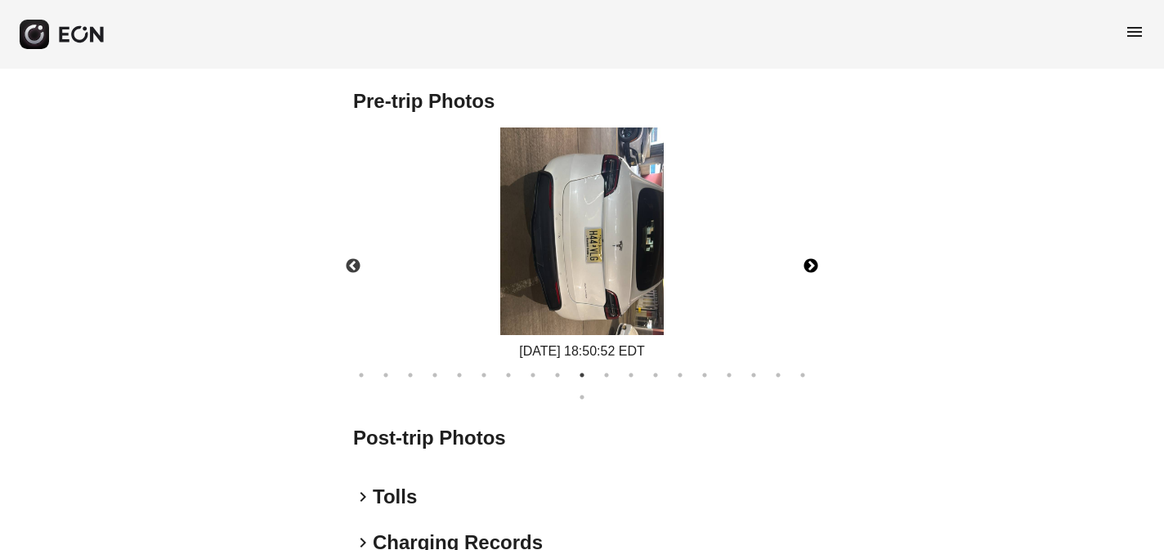
click at [813, 264] on button "Next" at bounding box center [810, 266] width 57 height 57
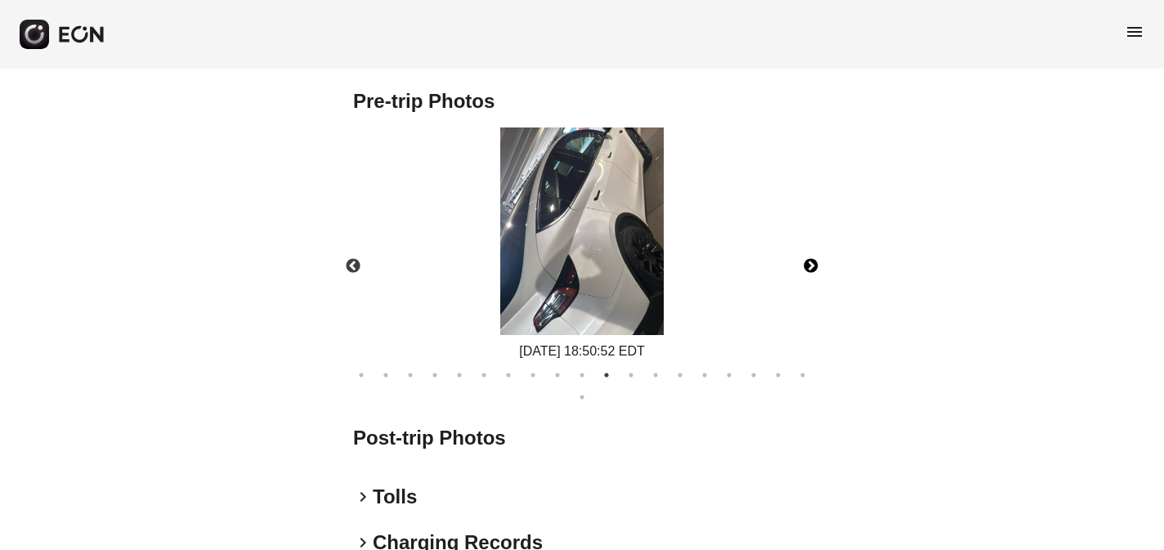
click at [641, 269] on img at bounding box center [581, 231] width 163 height 208
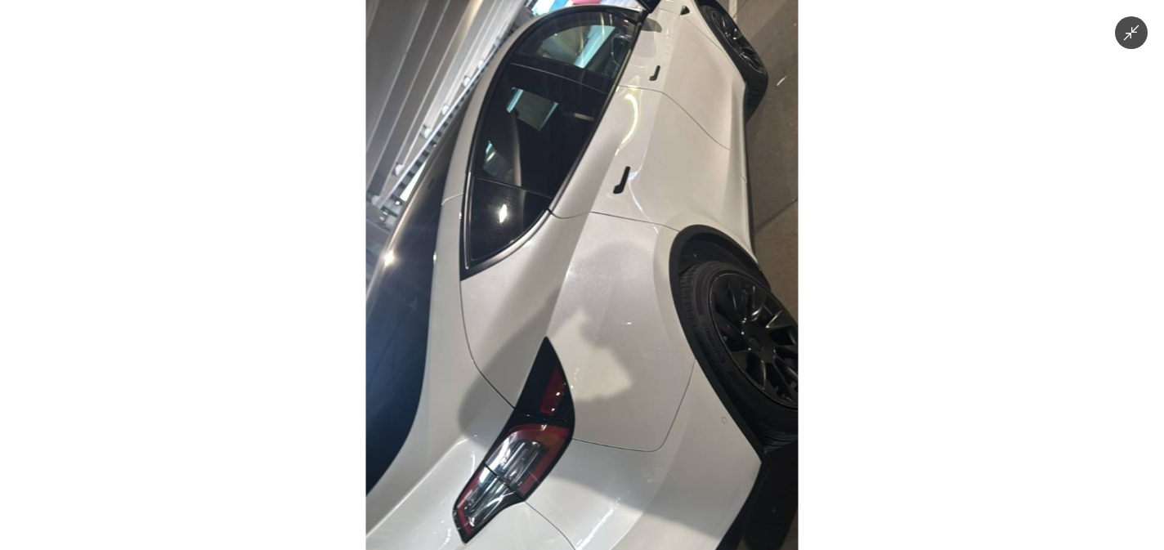
click at [1132, 42] on button "Minimize image" at bounding box center [1130, 32] width 33 height 33
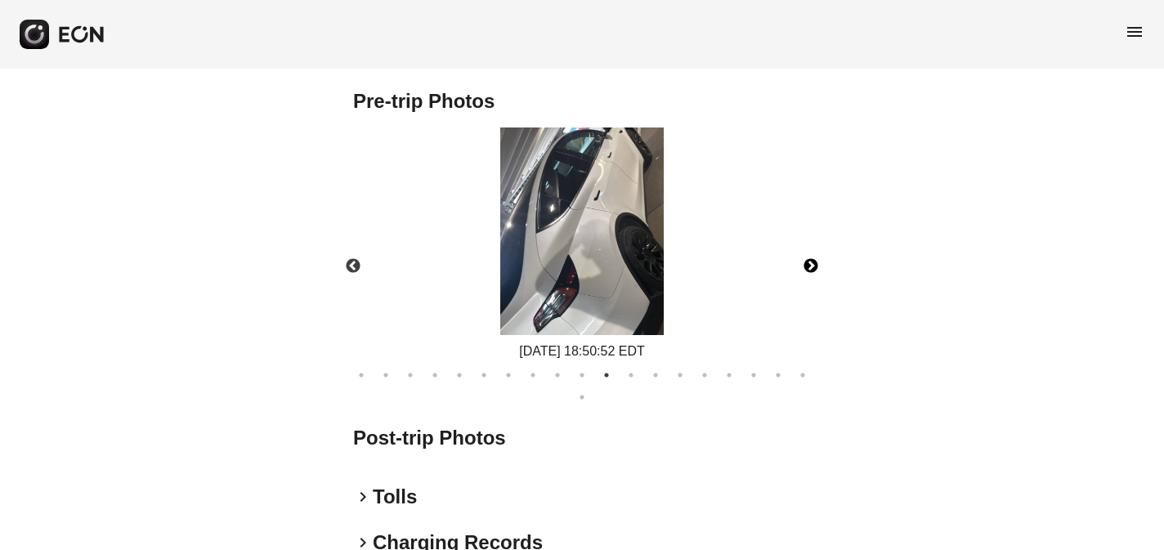
click at [811, 265] on button "Next" at bounding box center [810, 266] width 57 height 57
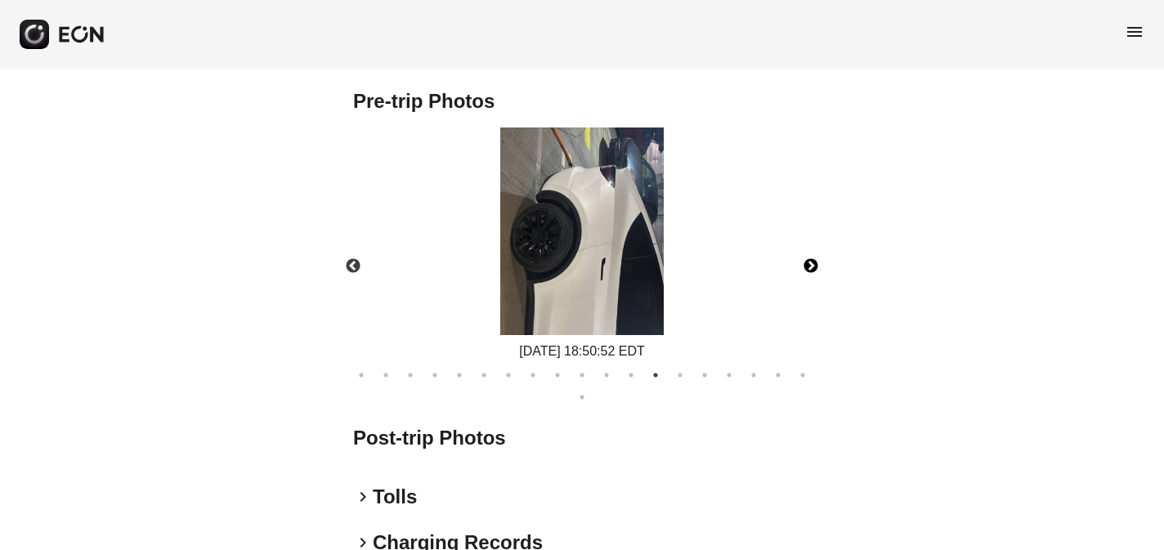
click at [564, 234] on img at bounding box center [581, 231] width 163 height 208
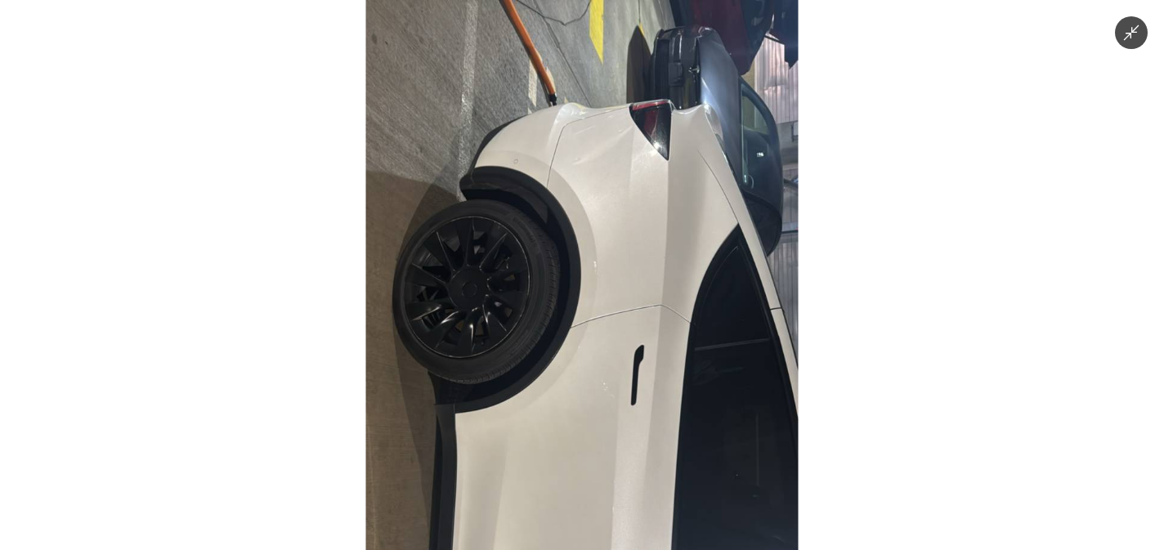
click at [1133, 37] on icon "Minimize image" at bounding box center [1131, 33] width 18 height 18
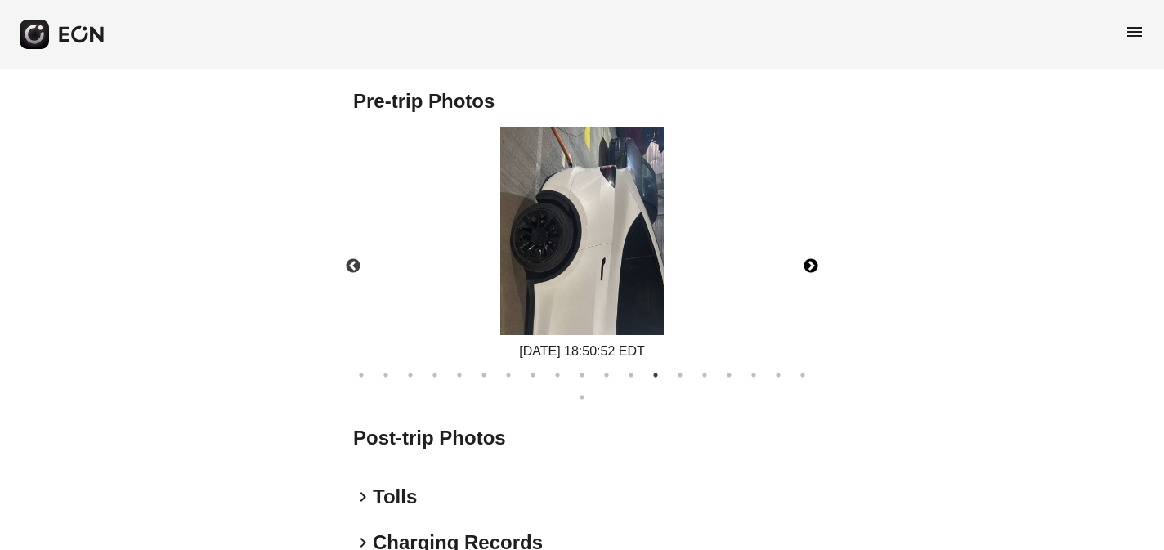
click at [811, 266] on button "Next" at bounding box center [810, 266] width 57 height 57
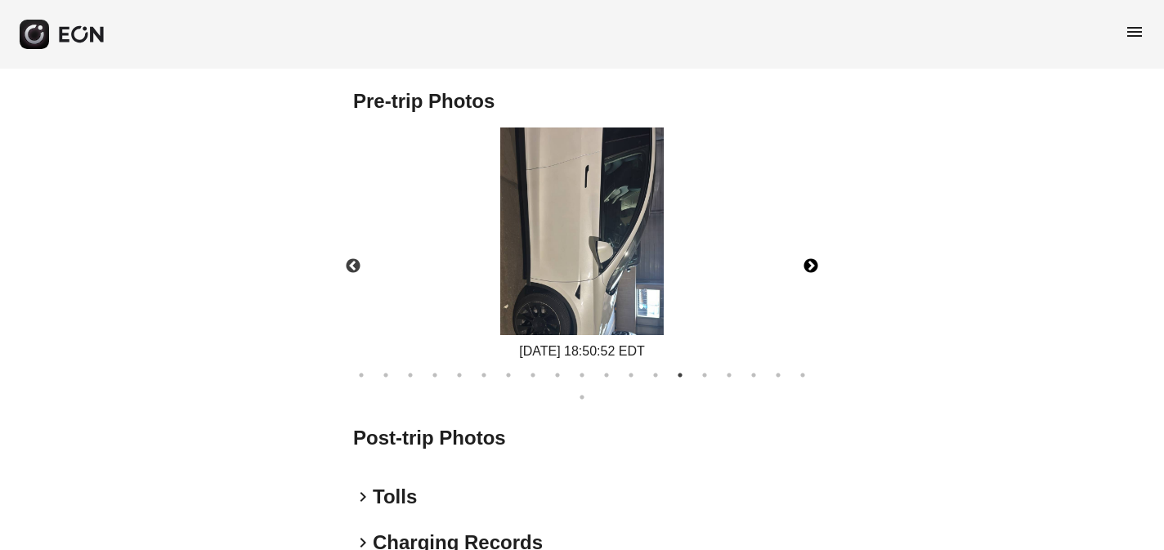
click at [544, 316] on img at bounding box center [581, 231] width 163 height 208
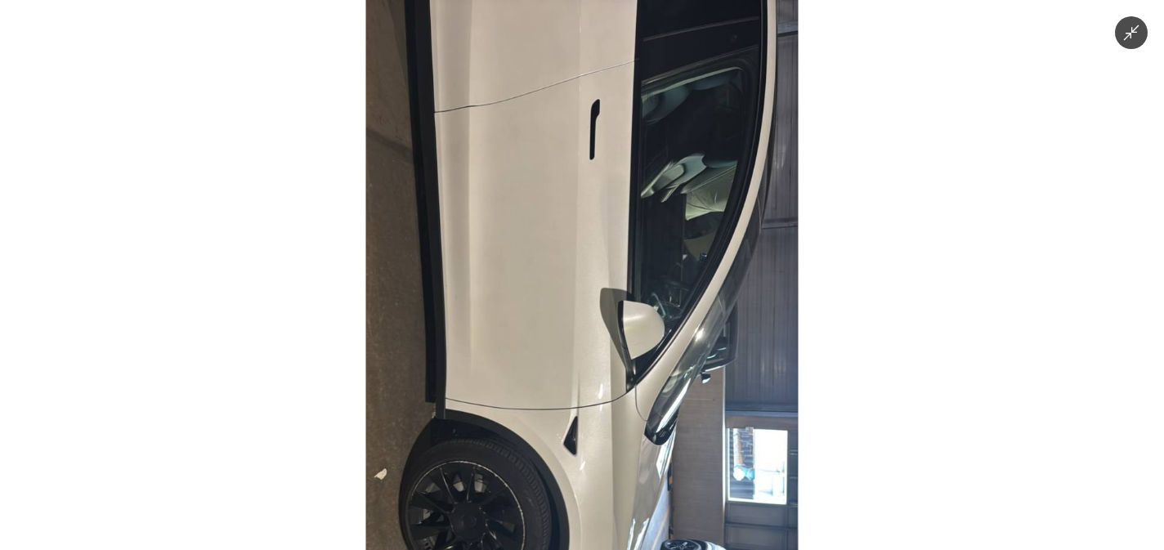
click at [1134, 37] on icon "Minimize image" at bounding box center [1131, 33] width 18 height 18
